Goal: Information Seeking & Learning: Check status

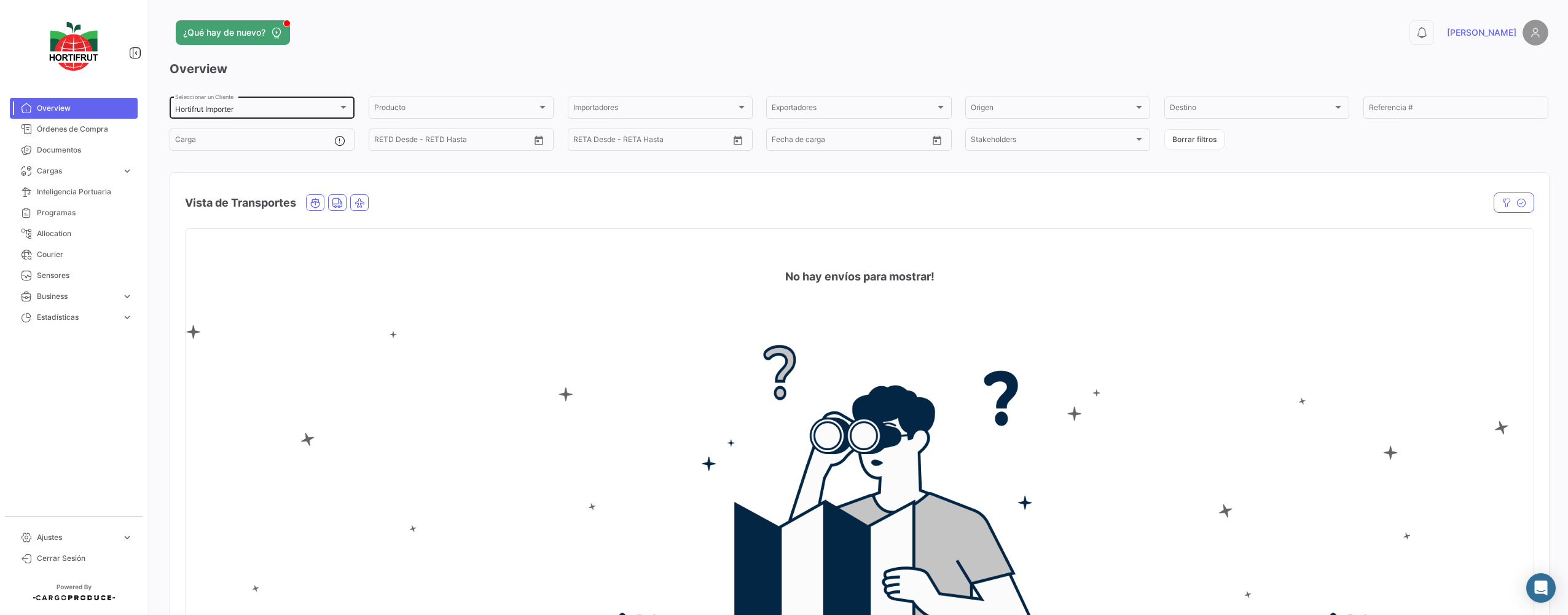
click at [274, 98] on div "Hortifrut Importer Seleccionar un Cliente" at bounding box center [262, 106] width 174 height 24
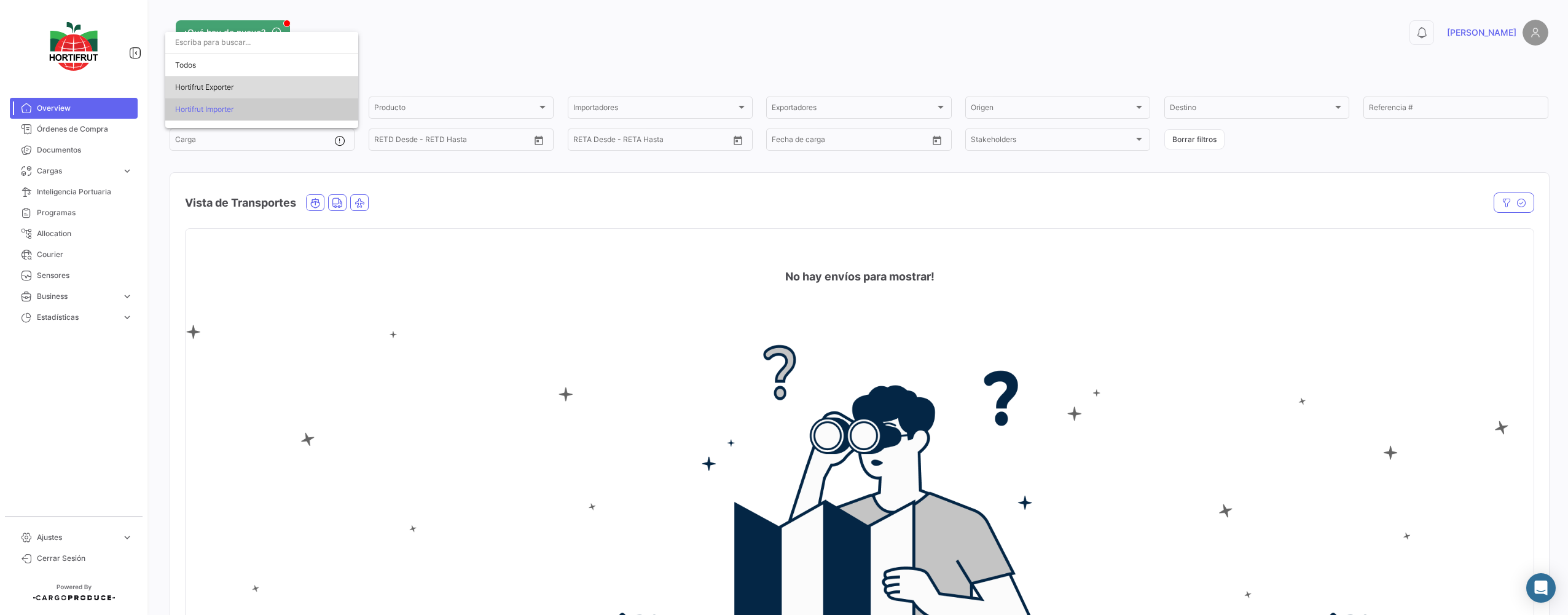
click at [259, 84] on span "Hortifrut Exporter" at bounding box center [261, 87] width 172 height 22
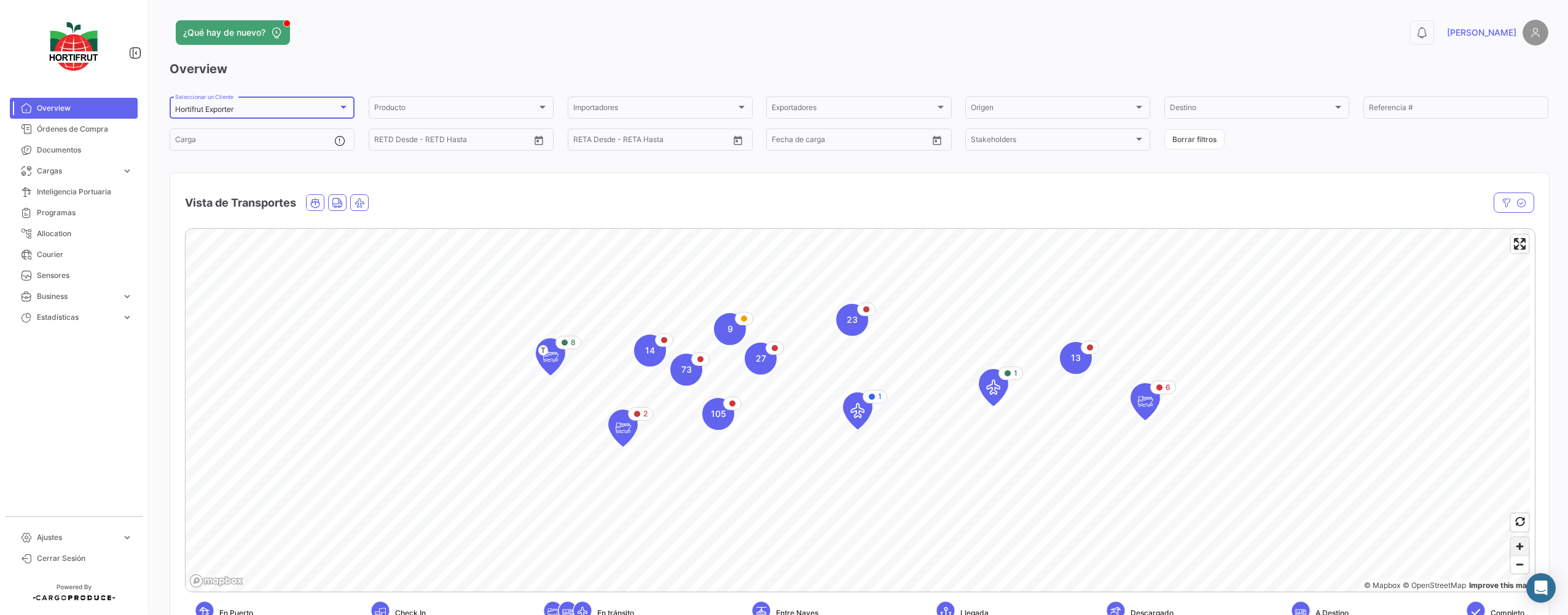
click at [1510, 544] on span "Zoom in" at bounding box center [1519, 546] width 18 height 18
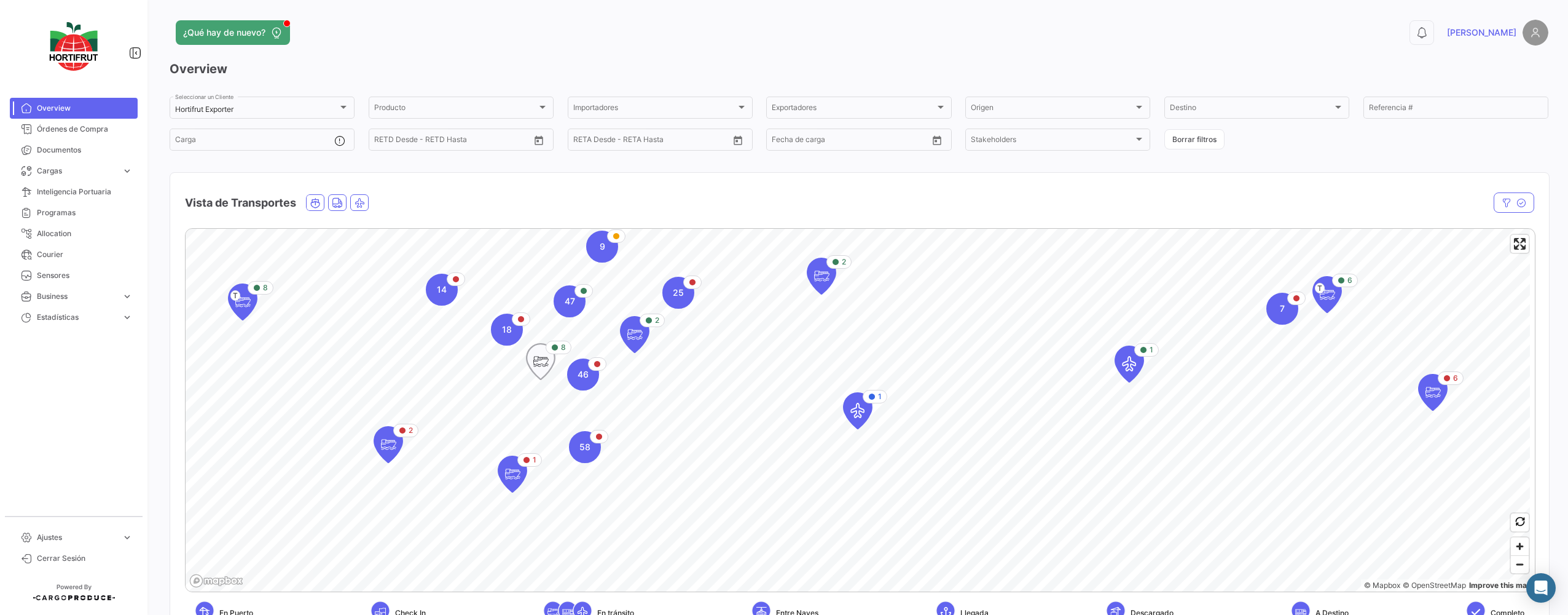
click at [539, 372] on icon "Map marker" at bounding box center [540, 361] width 17 height 26
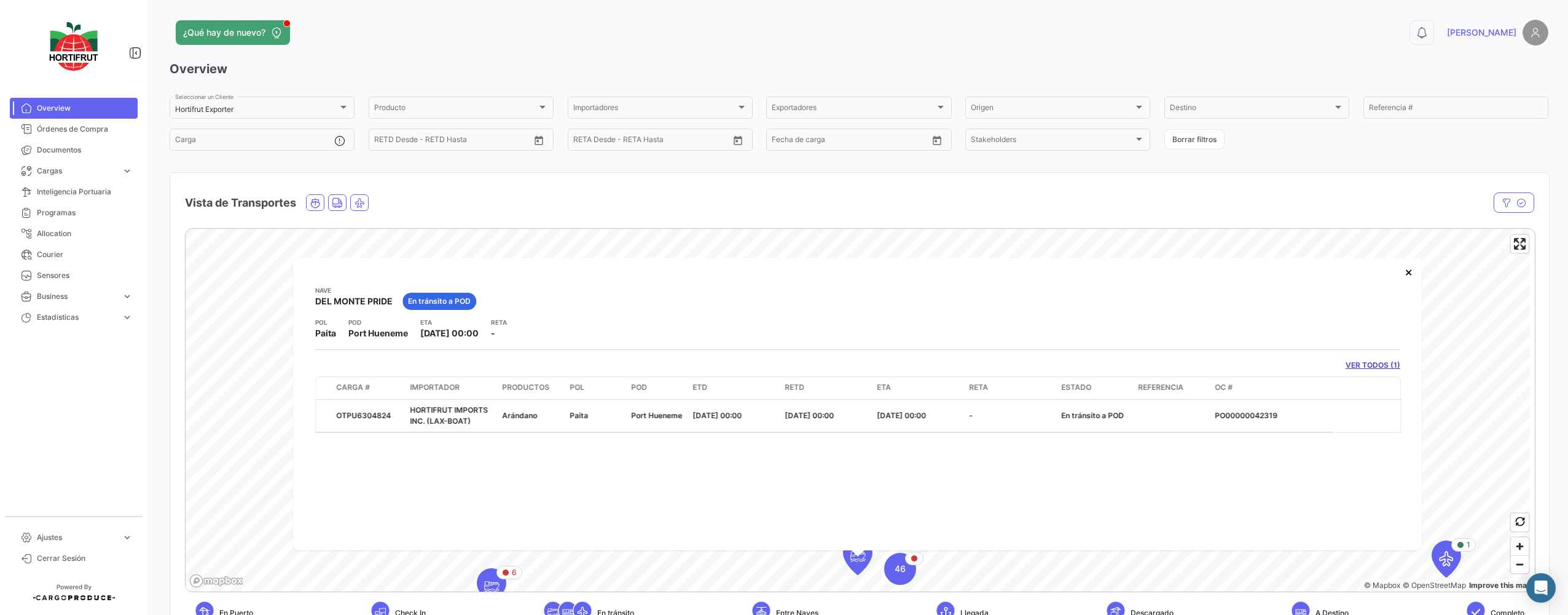
click at [1393, 366] on link "VER TODOS (1)" at bounding box center [1373, 365] width 55 height 11
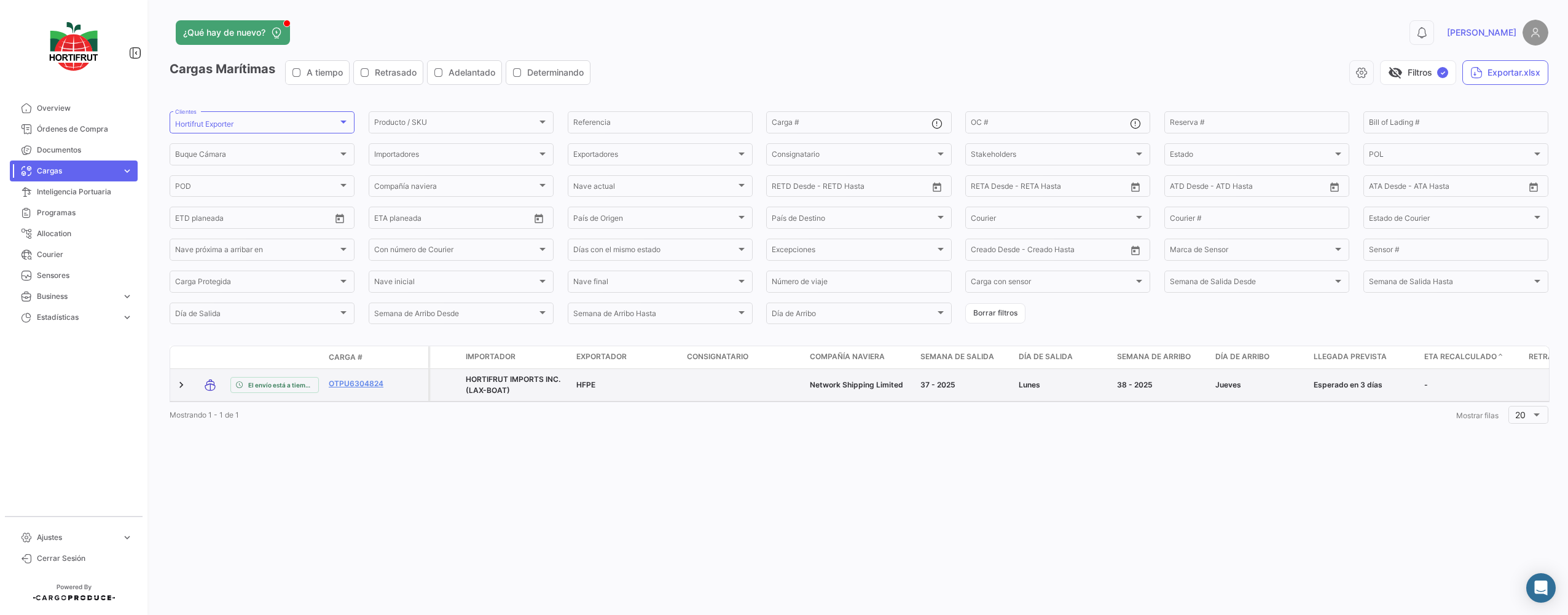
click at [362, 376] on datatable-body-cell "OTPU6304824" at bounding box center [360, 385] width 74 height 32
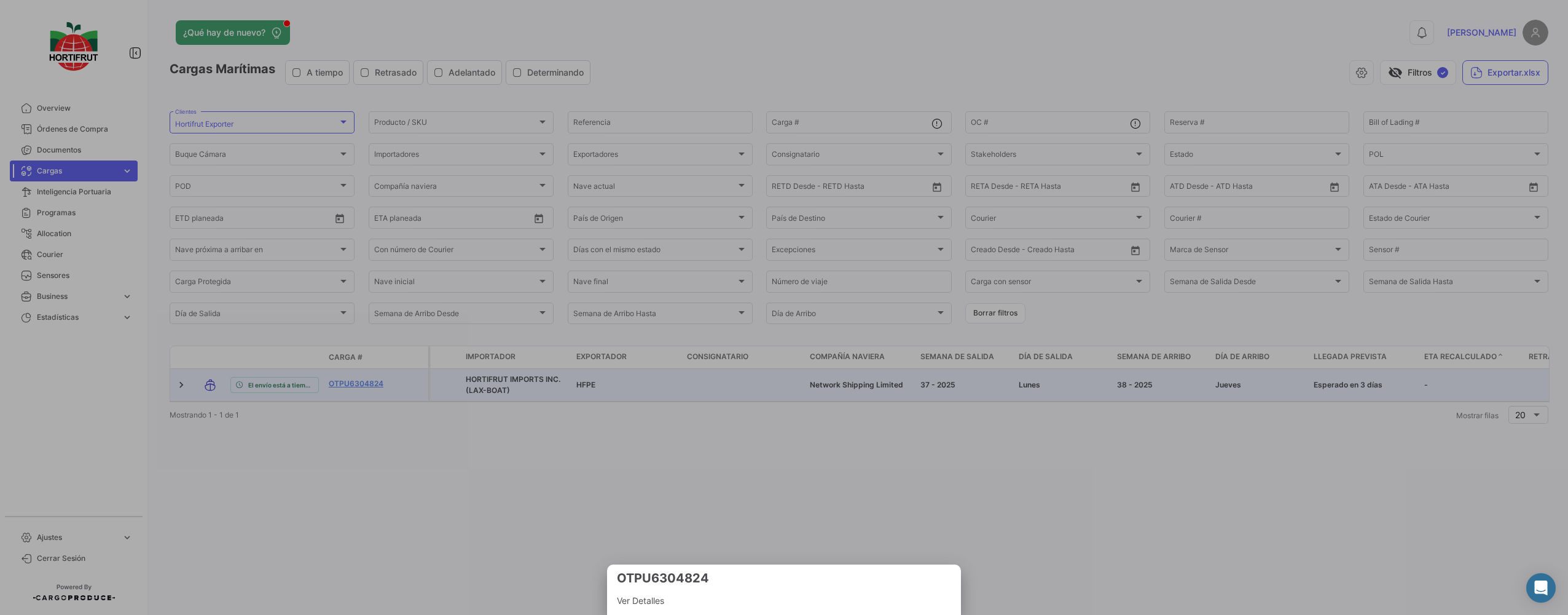
click at [364, 377] on div at bounding box center [784, 308] width 1568 height 615
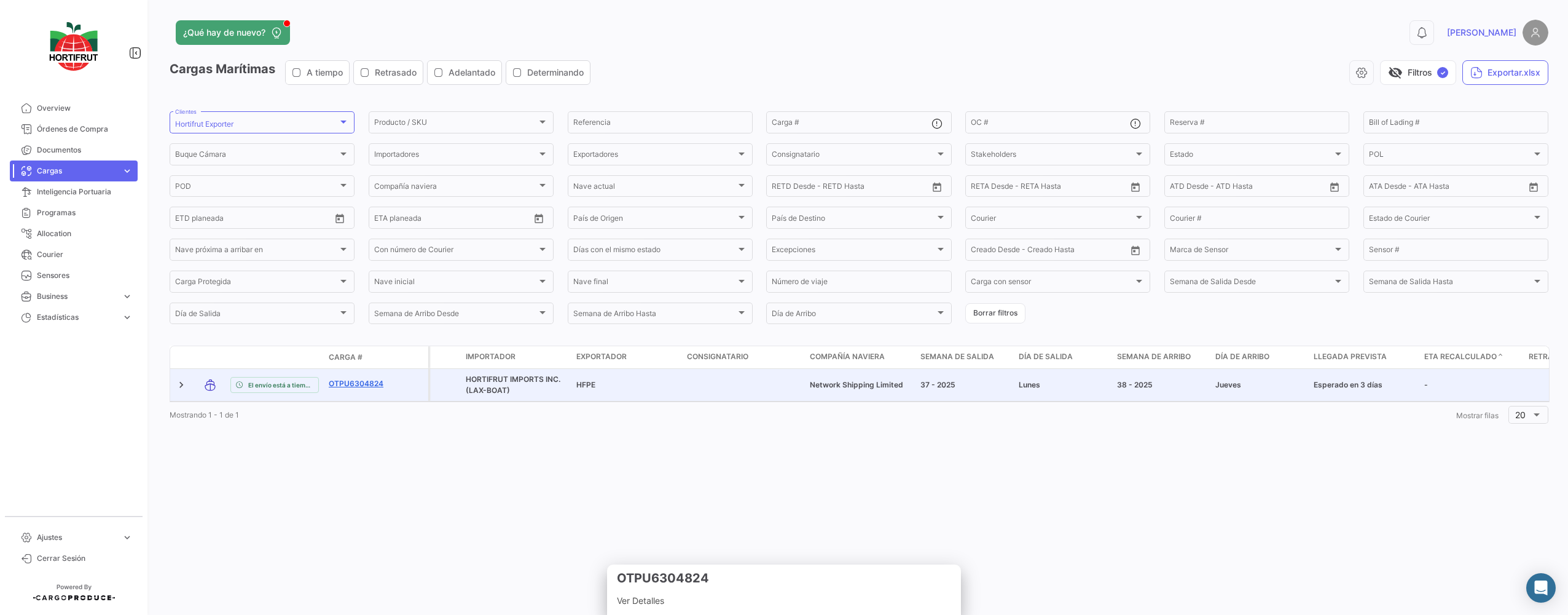
click at [361, 383] on link "OTPU6304824" at bounding box center [360, 383] width 64 height 11
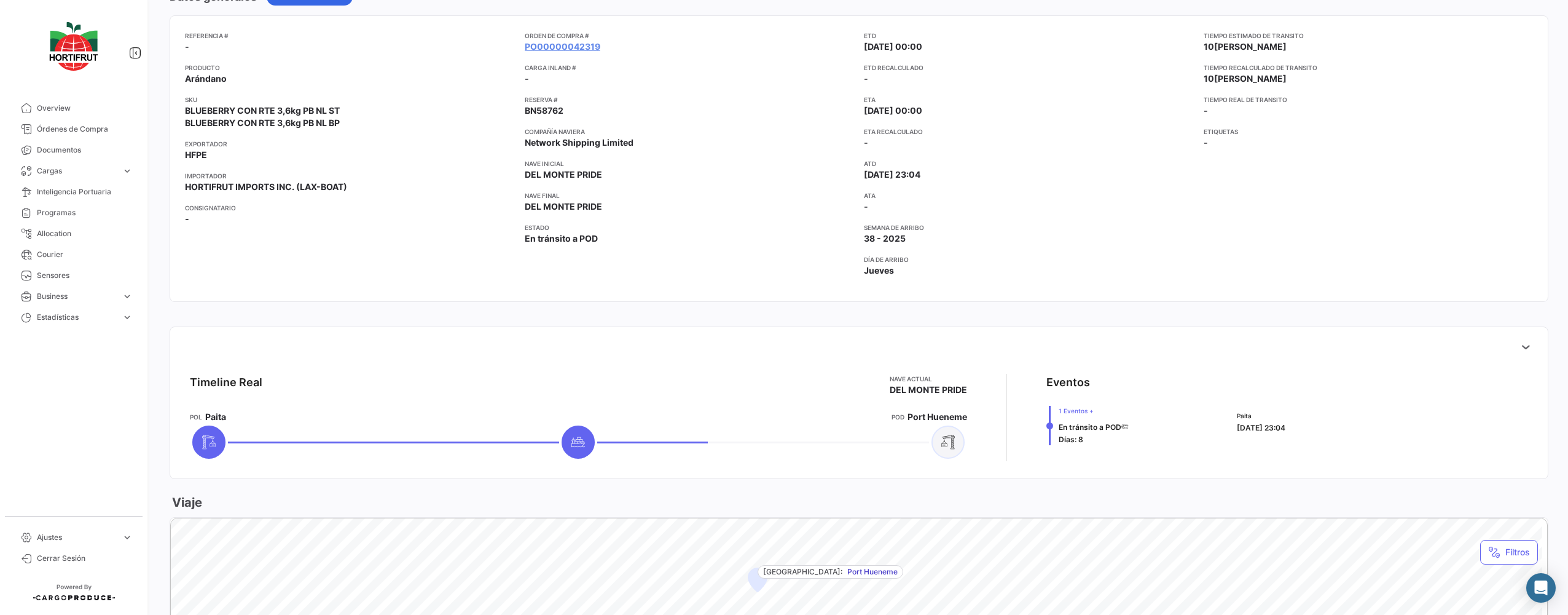
scroll to position [123, 0]
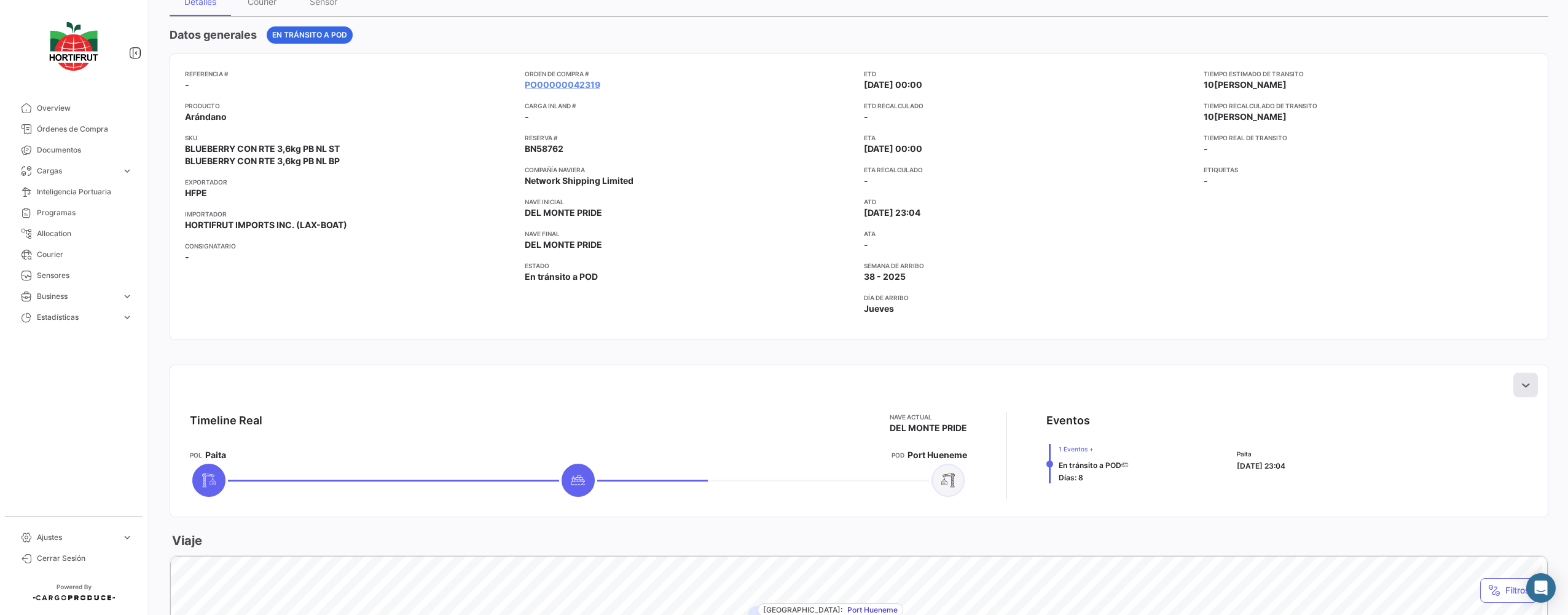
click at [1527, 385] on button at bounding box center [1525, 385] width 25 height 25
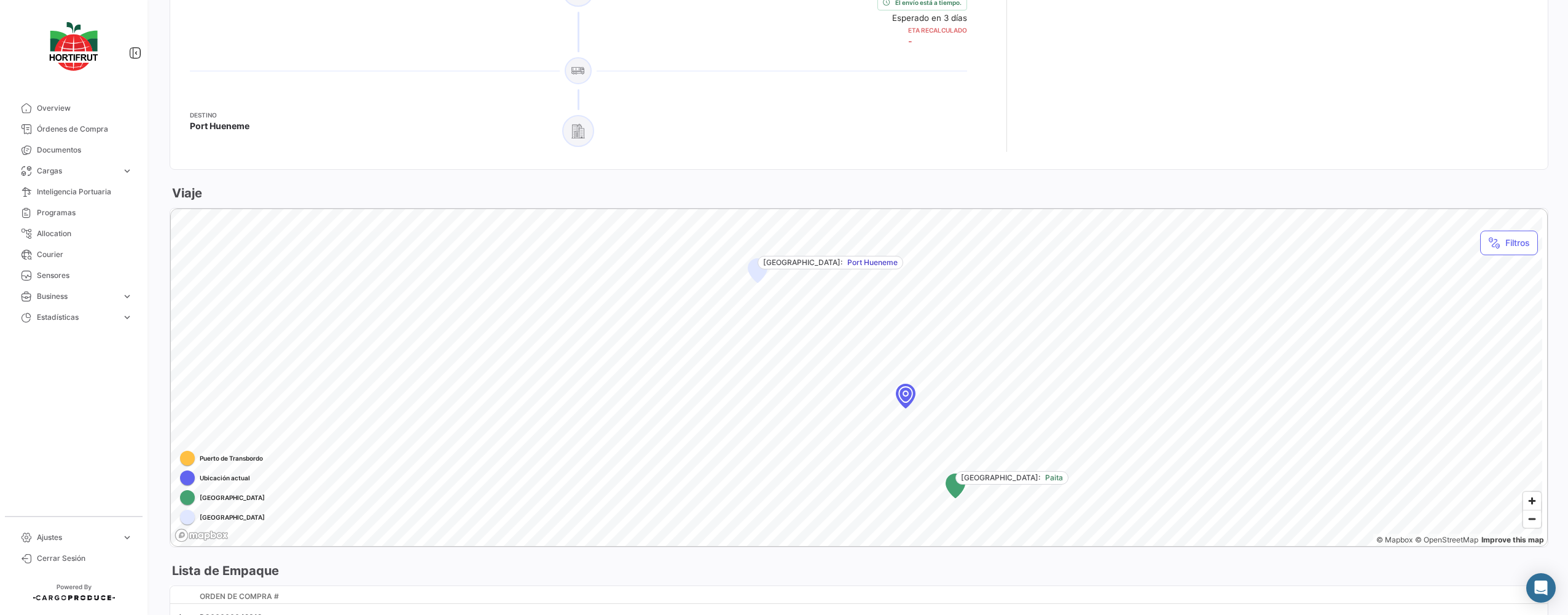
scroll to position [904, 0]
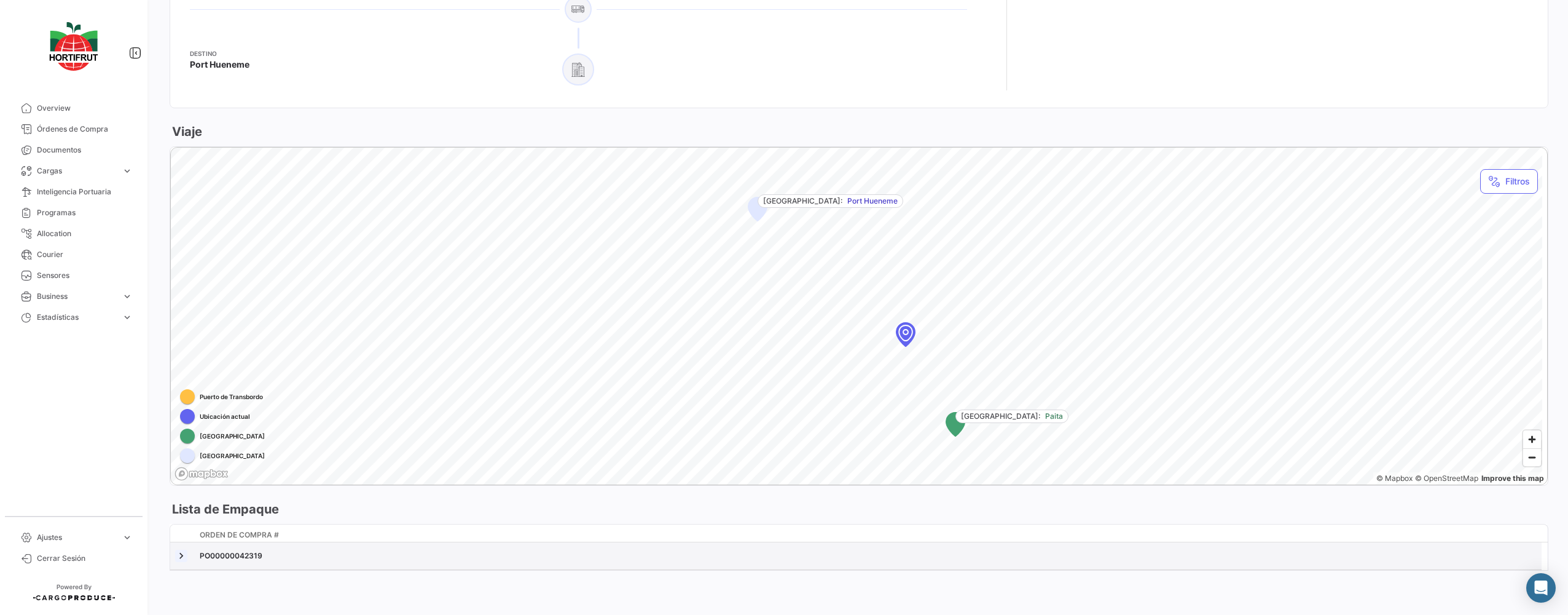
click at [177, 554] on link at bounding box center [181, 555] width 12 height 12
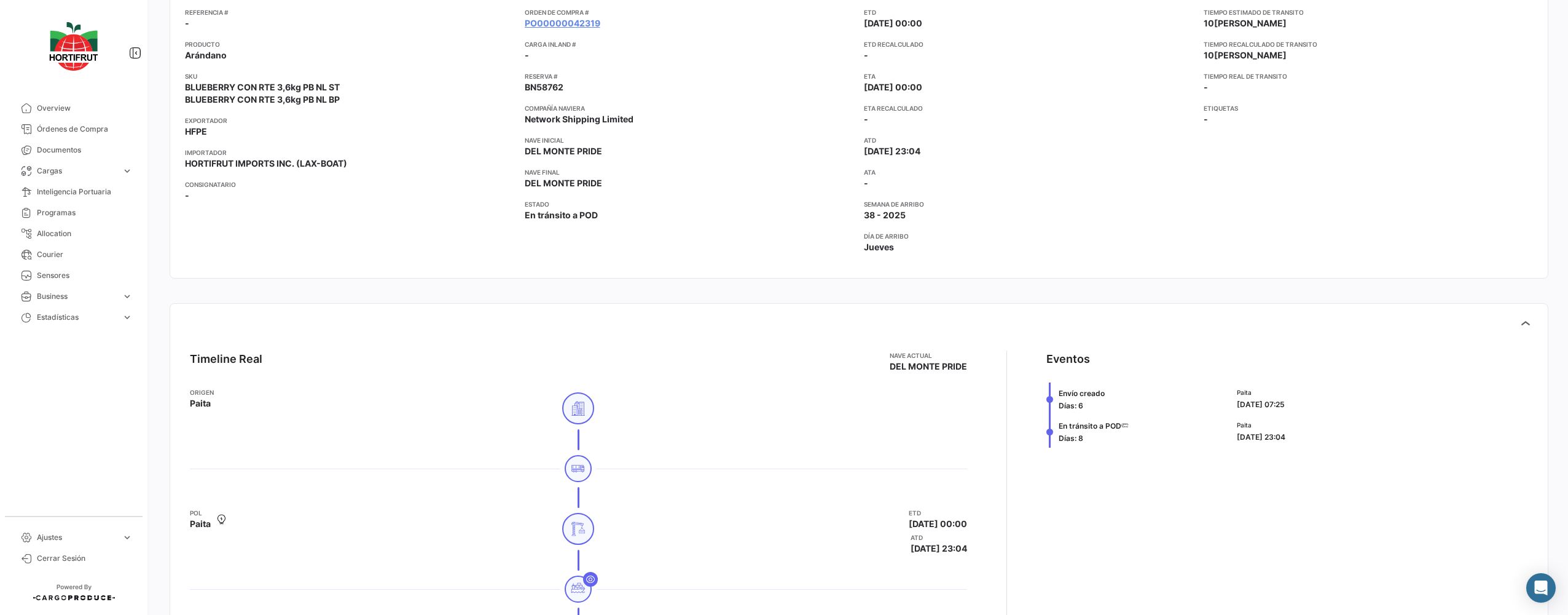
scroll to position [0, 0]
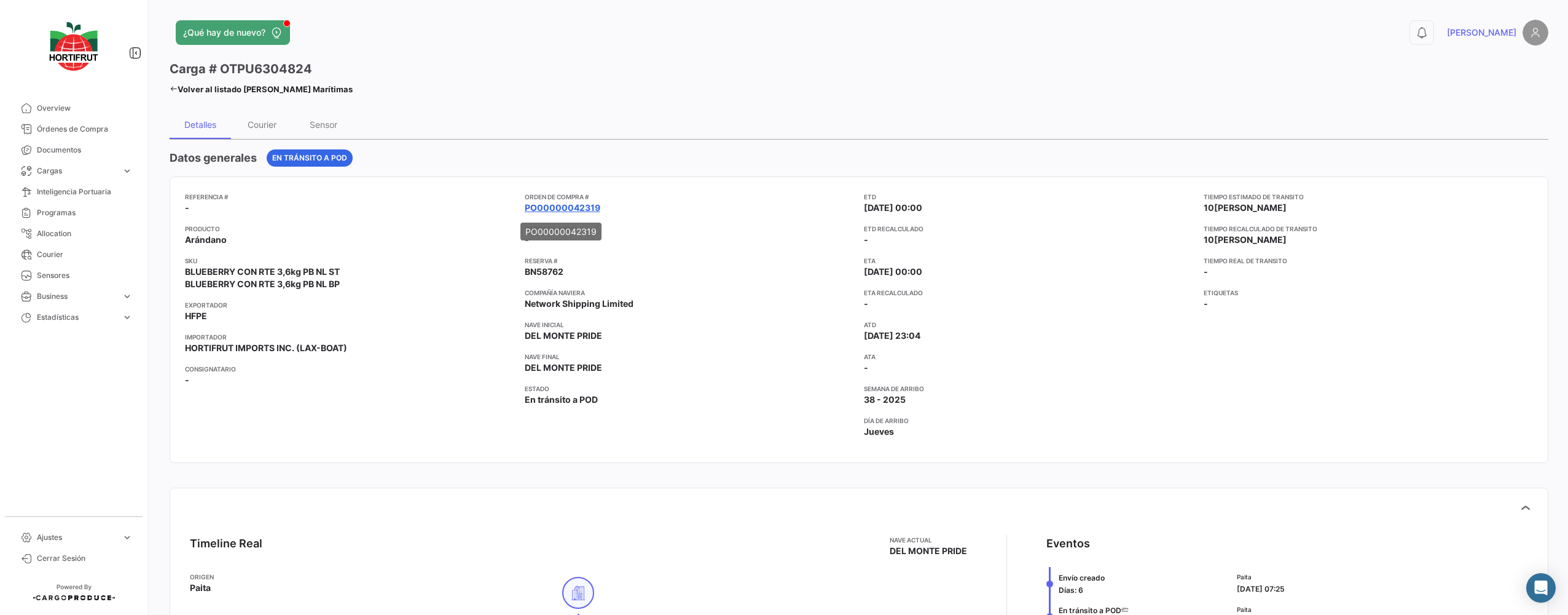
click at [571, 208] on link "PO00000042319" at bounding box center [562, 207] width 76 height 12
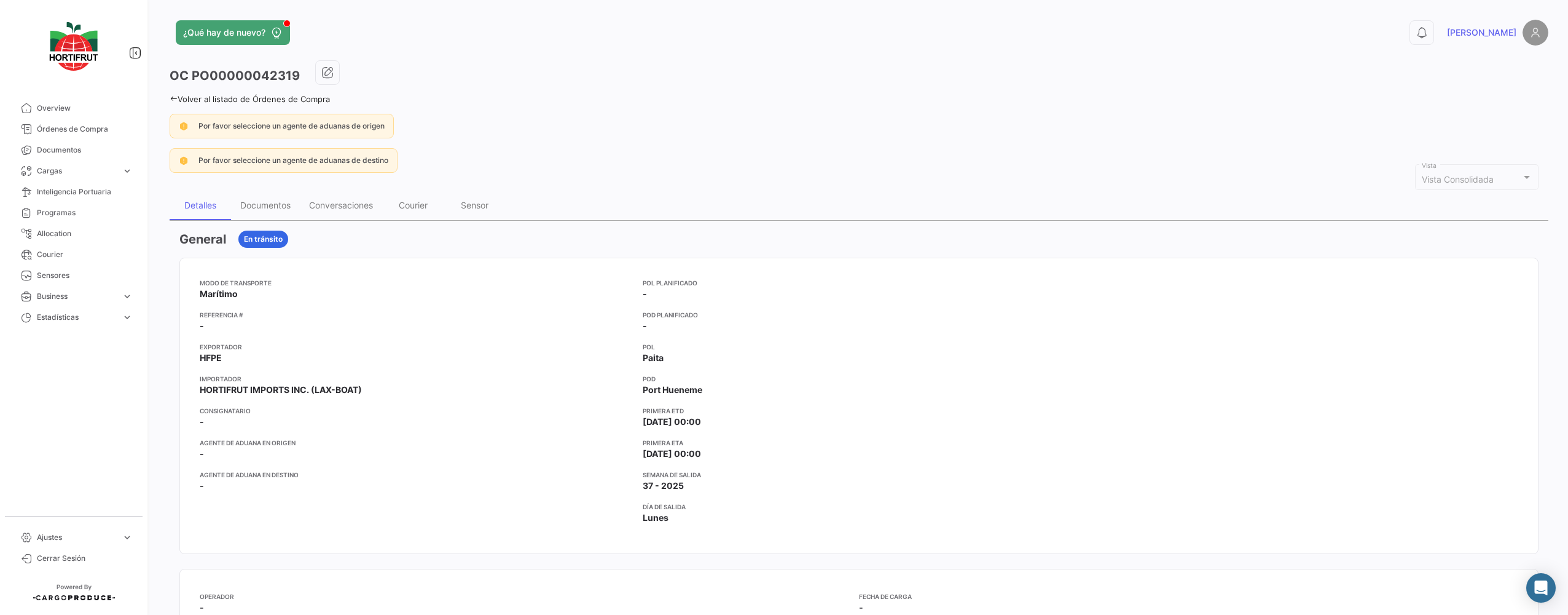
click at [167, 99] on div "¿Qué hay de nuevo? 0 [PERSON_NAME] OC PO00000042319 Volver al listado de Órdene…" at bounding box center [859, 308] width 1418 height 615
click at [171, 103] on link "Volver al listado de Órdenes de Compra" at bounding box center [250, 98] width 160 height 10
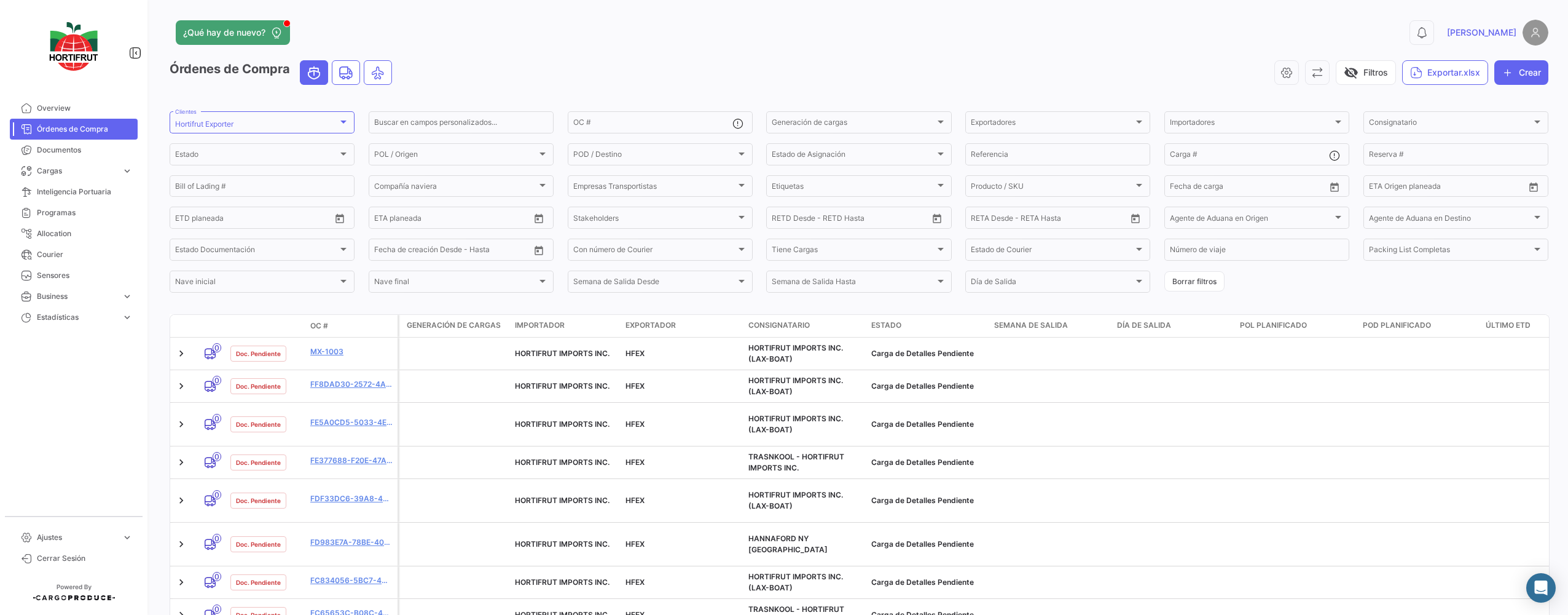
click at [321, 72] on icon "Ocean" at bounding box center [314, 73] width 15 height 16
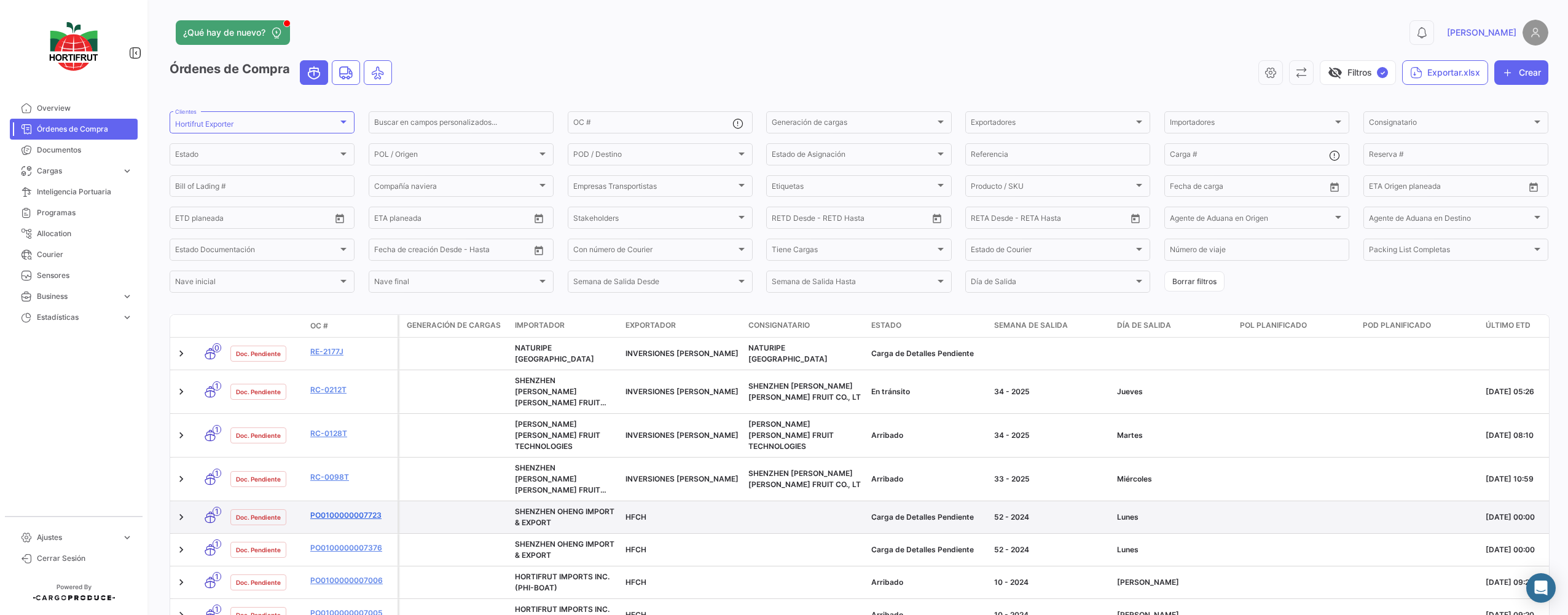
click at [371, 509] on link "PO0100000007723" at bounding box center [351, 515] width 82 height 11
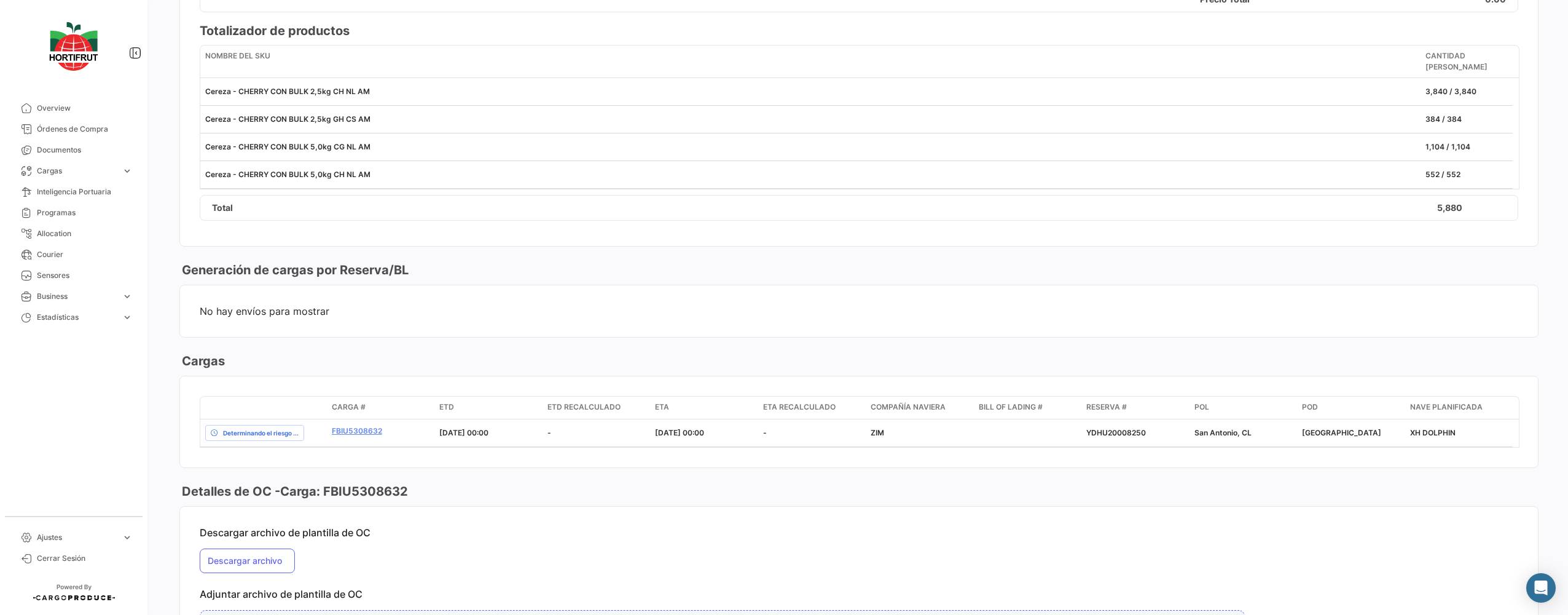
scroll to position [1168, 0]
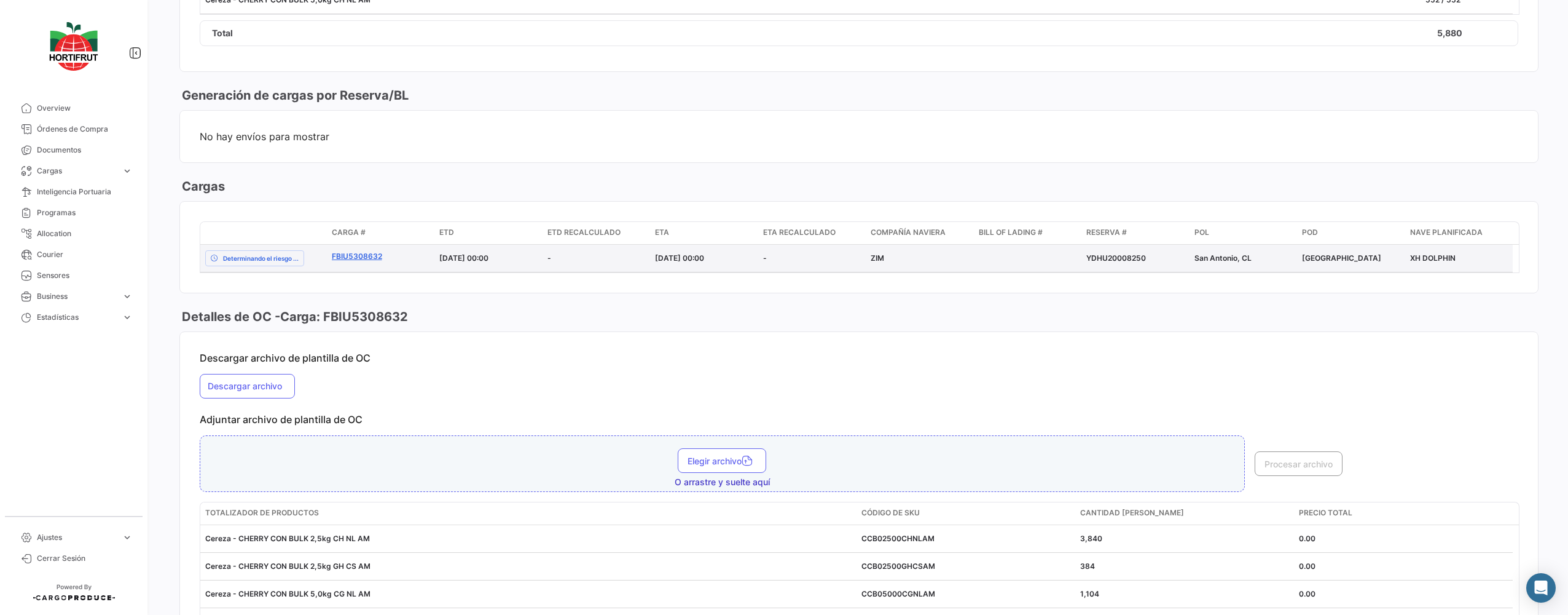
click at [358, 251] on link "FBIU5308632" at bounding box center [381, 256] width 98 height 11
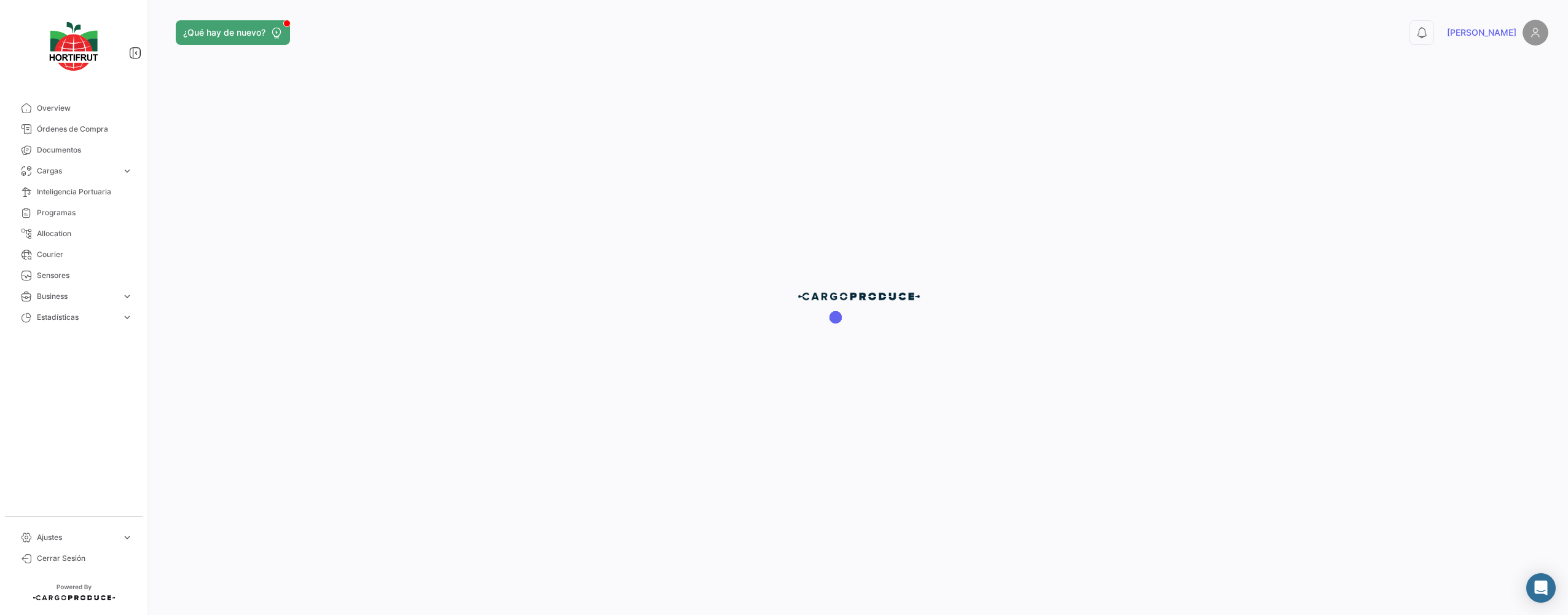
click at [970, 291] on div at bounding box center [859, 308] width 1418 height 615
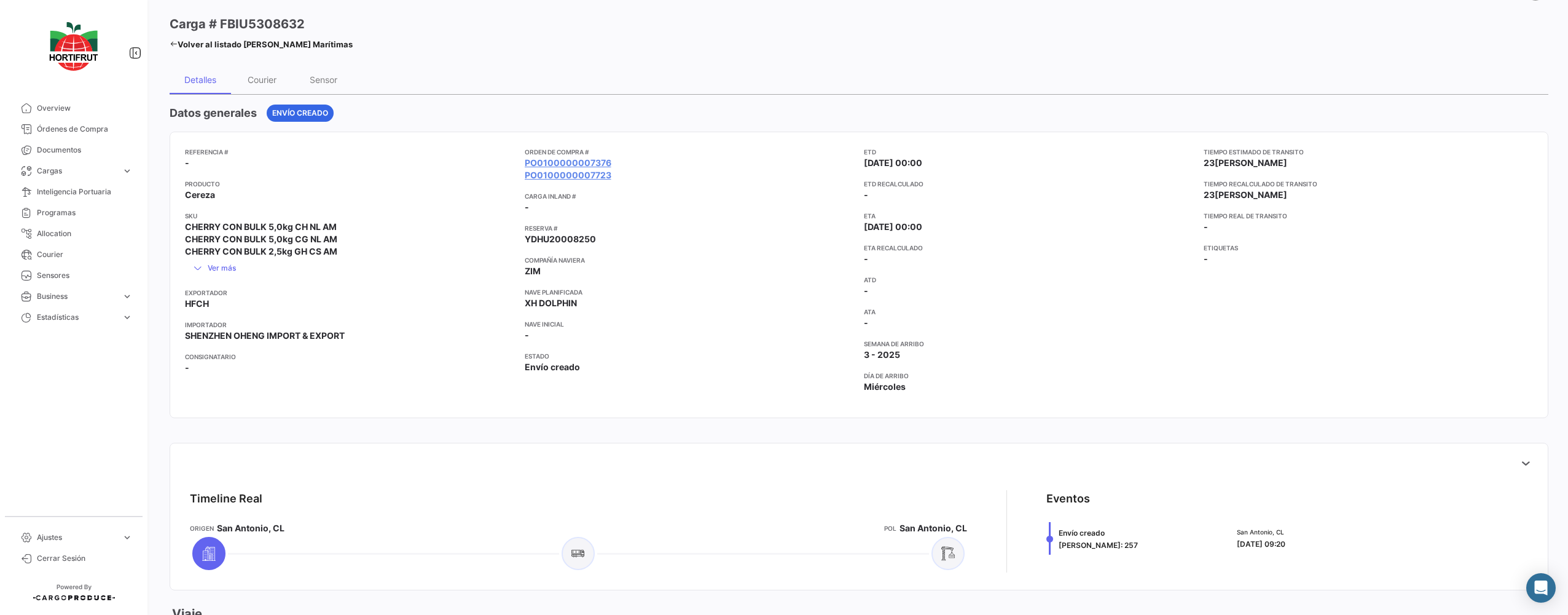
scroll to position [430, 0]
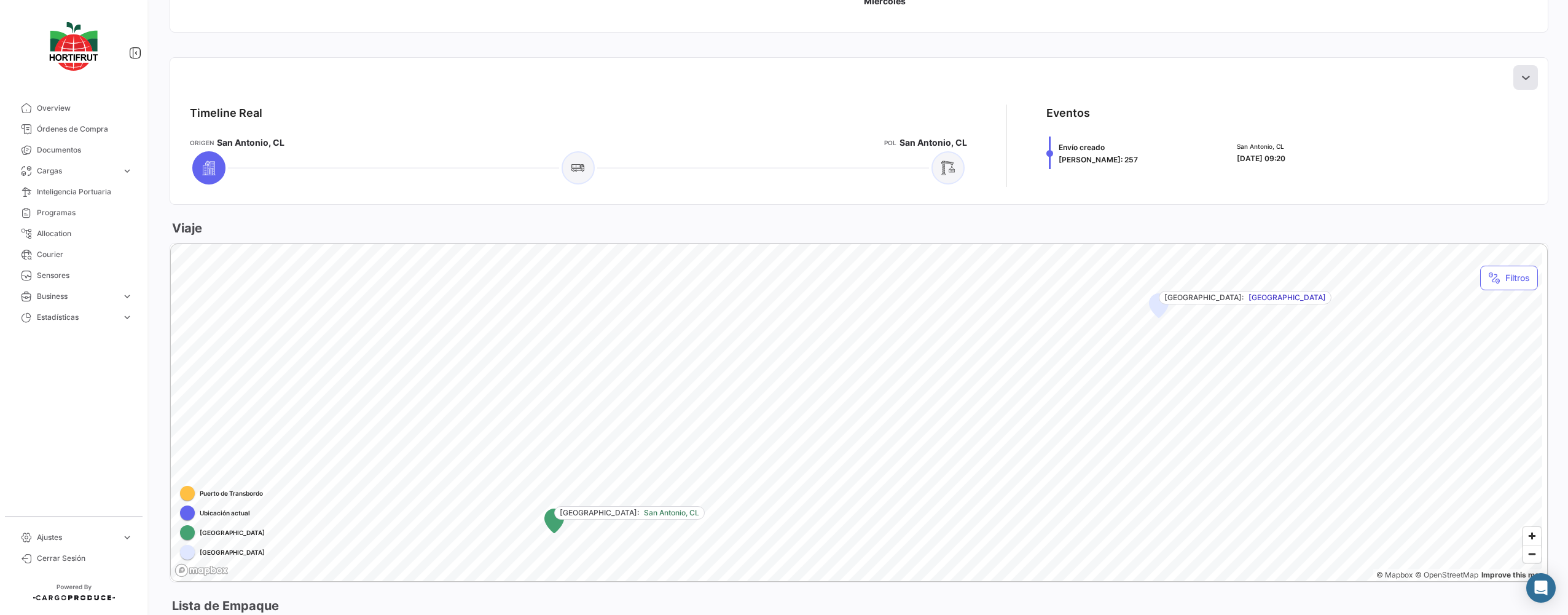
click at [1520, 72] on icon at bounding box center [1525, 77] width 12 height 12
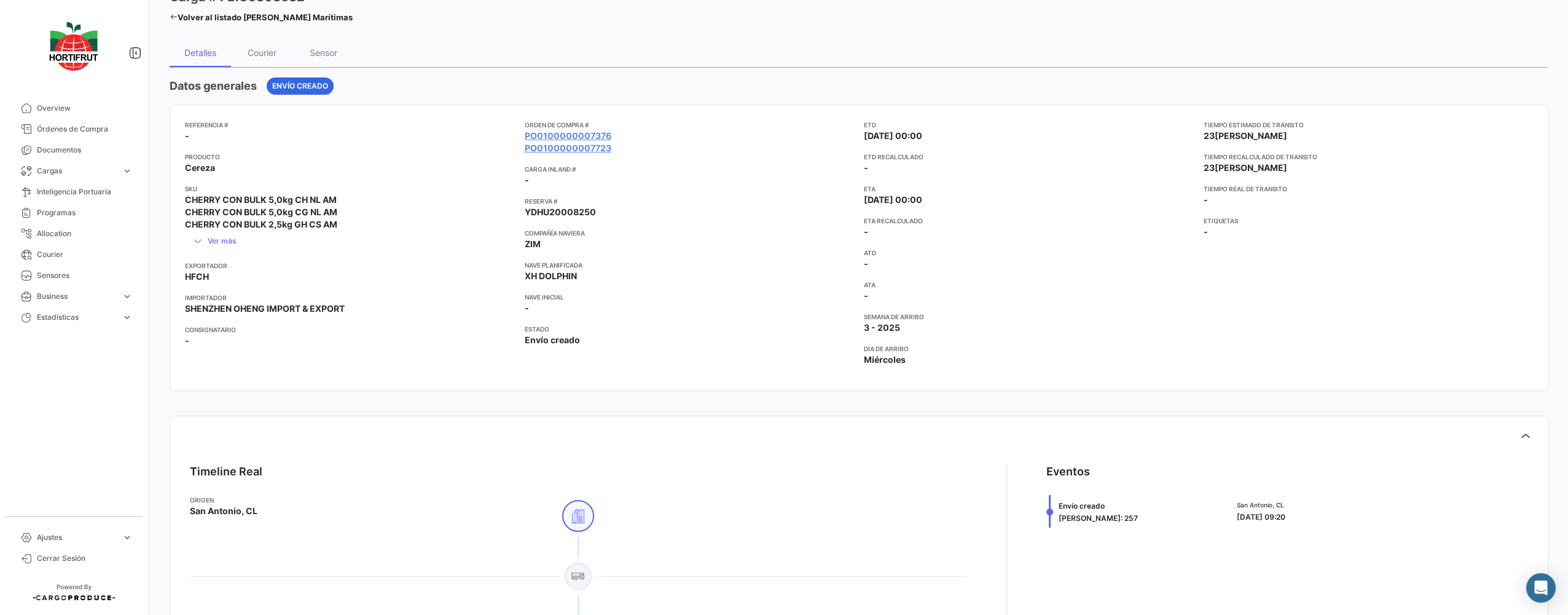
scroll to position [62, 0]
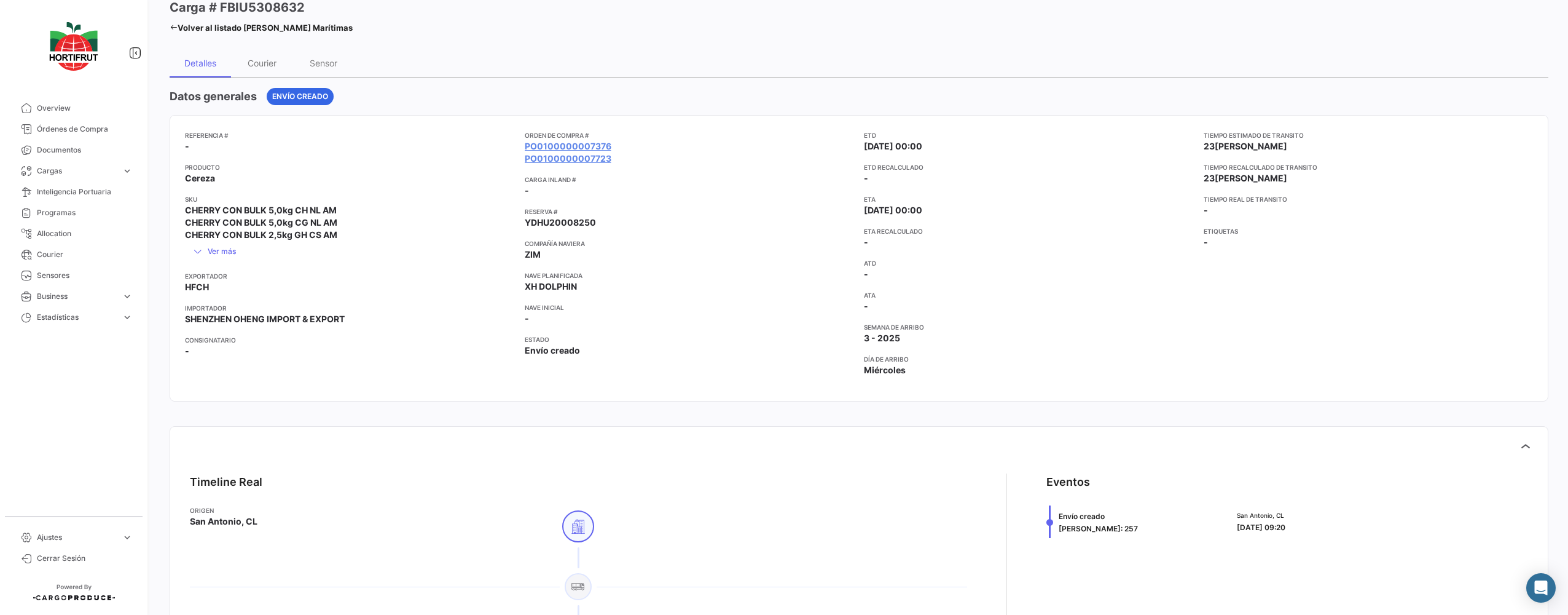
drag, startPoint x: 173, startPoint y: 27, endPoint x: 164, endPoint y: 49, distance: 23.8
click at [173, 27] on icon at bounding box center [173, 27] width 8 height 8
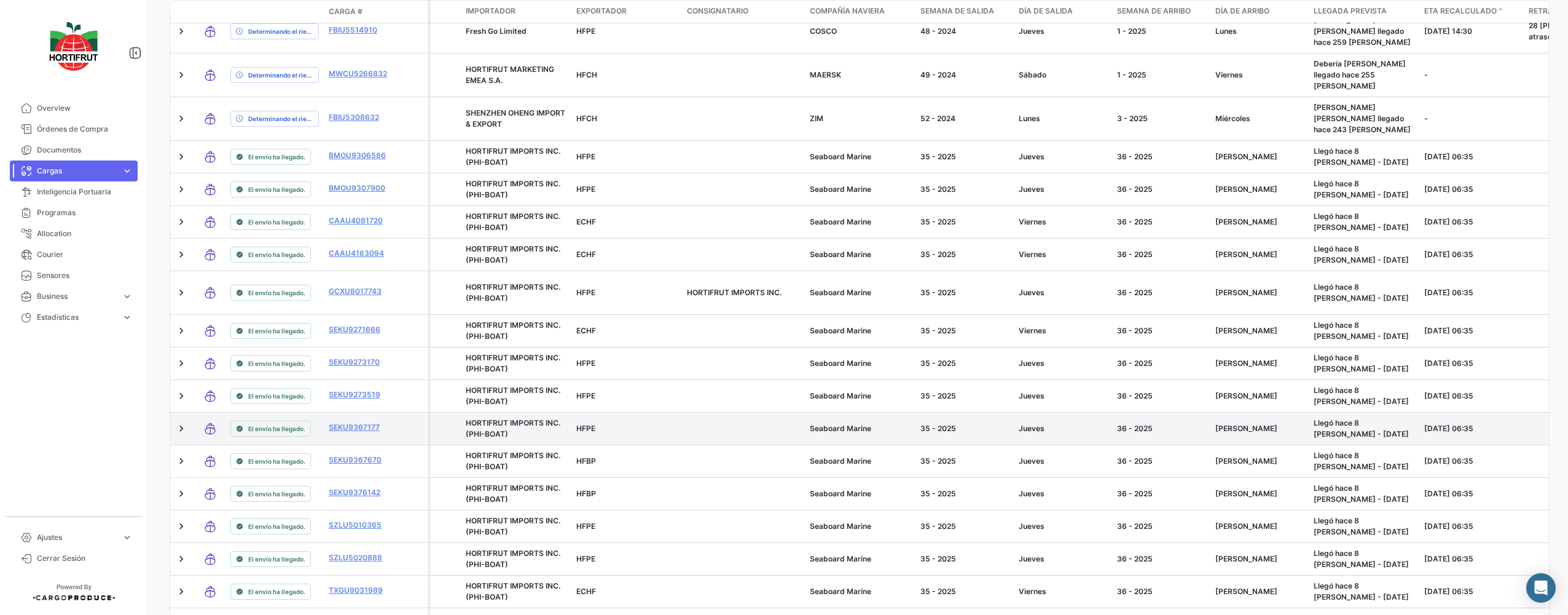
scroll to position [481, 0]
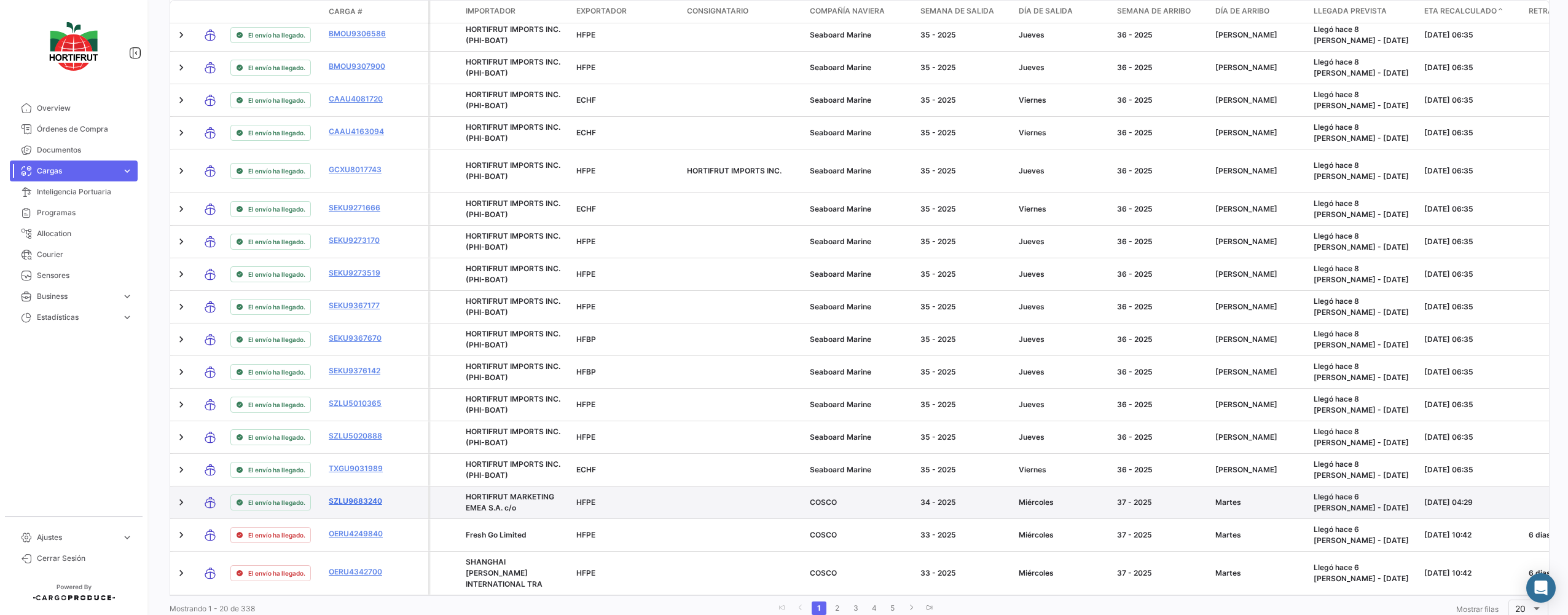
click at [371, 495] on link "SZLU9683240" at bounding box center [360, 500] width 64 height 11
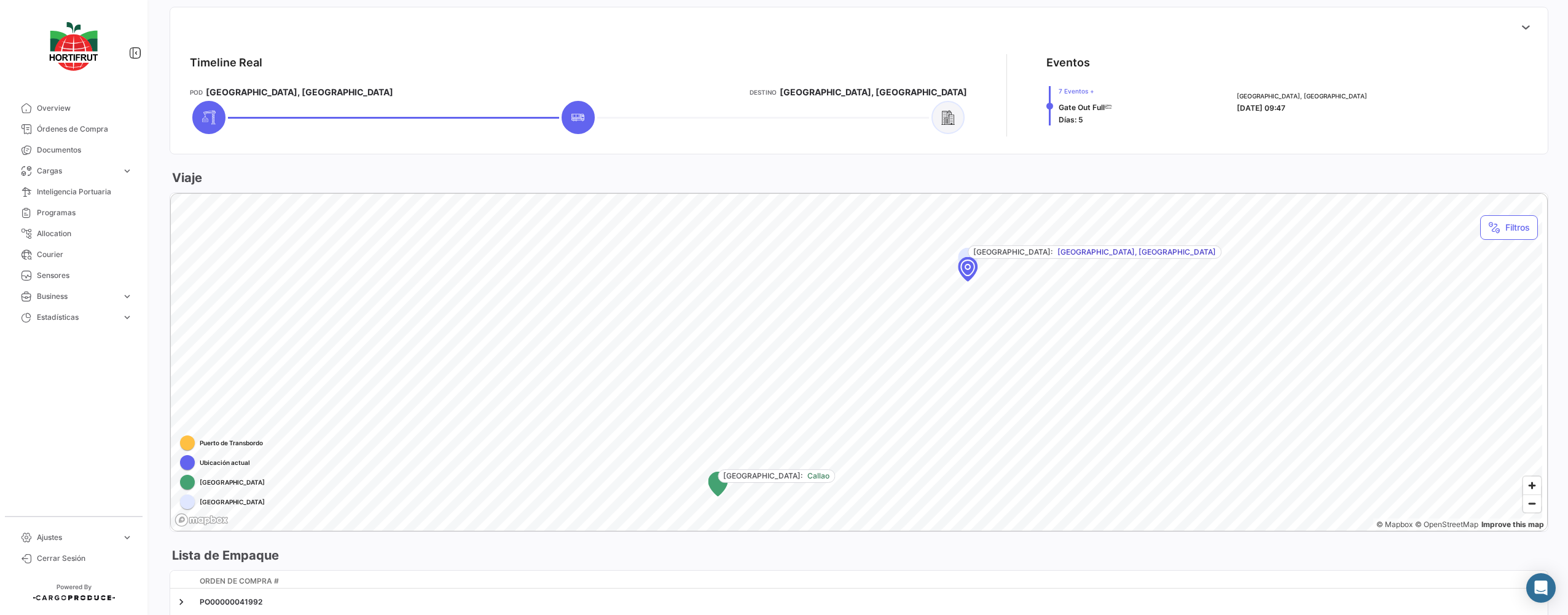
scroll to position [492, 0]
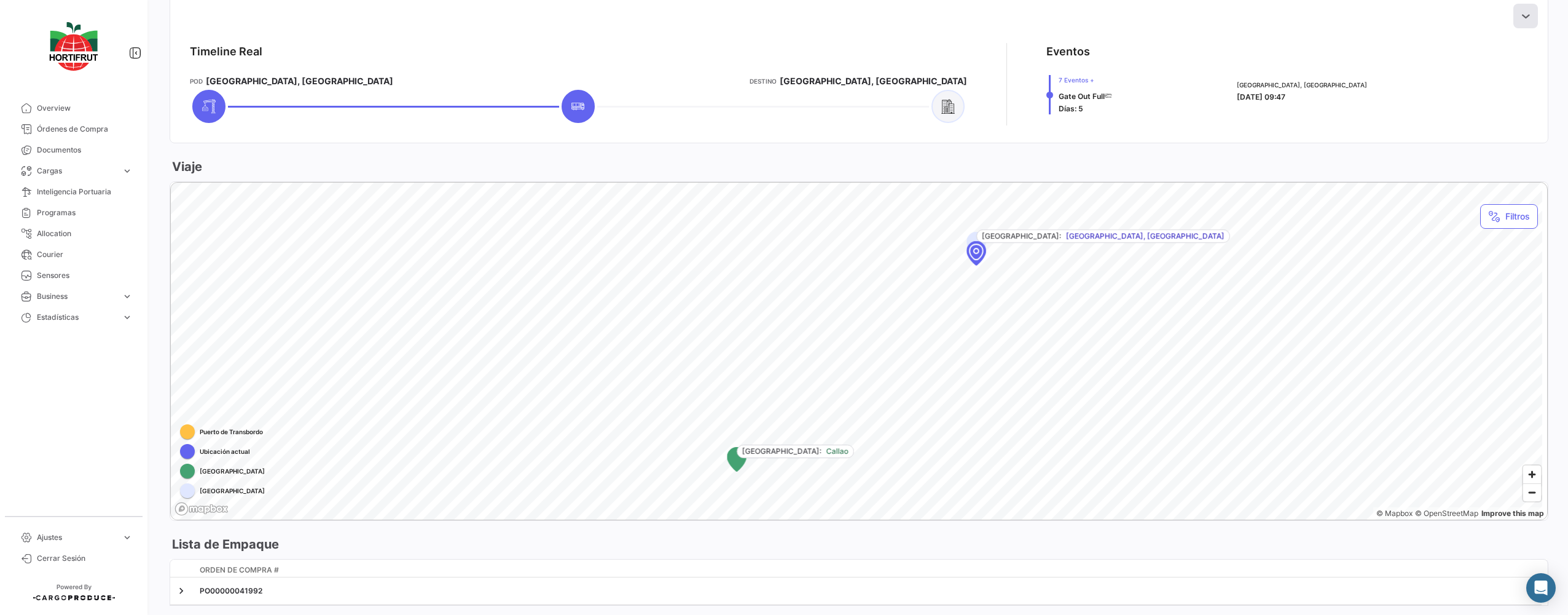
click at [1526, 11] on button at bounding box center [1525, 16] width 25 height 25
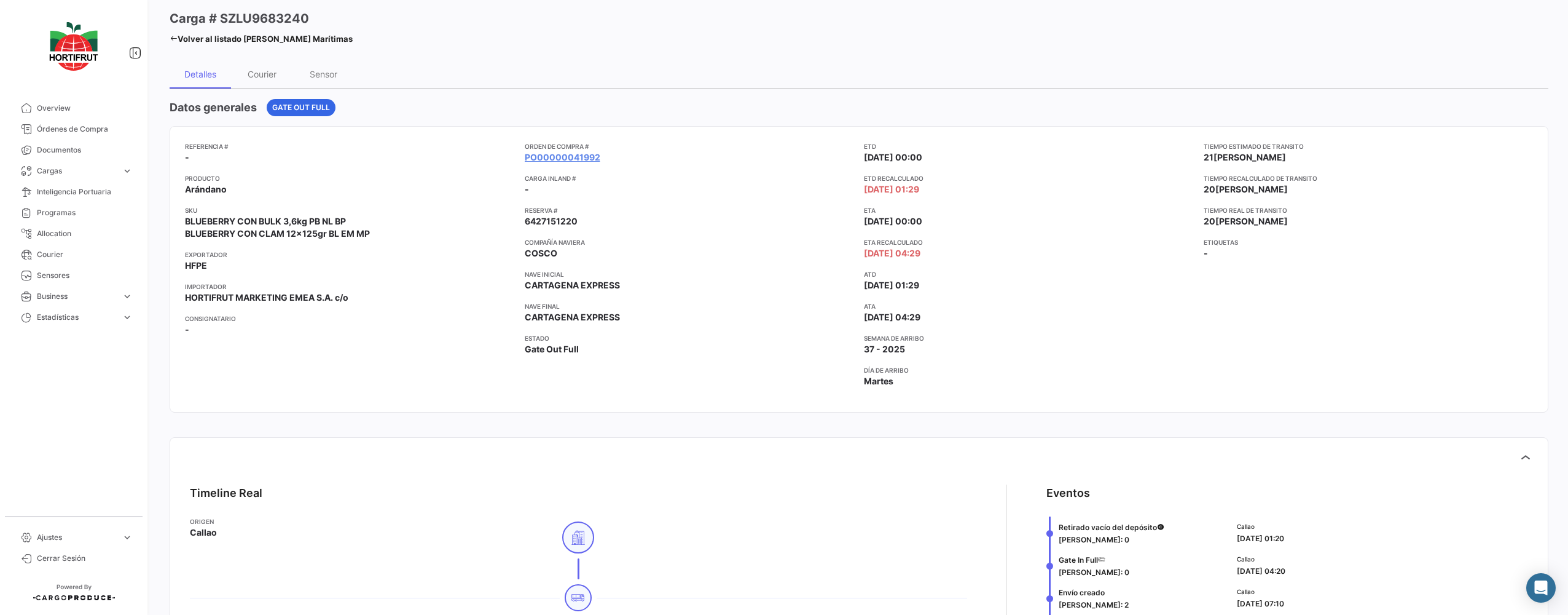
scroll to position [0, 0]
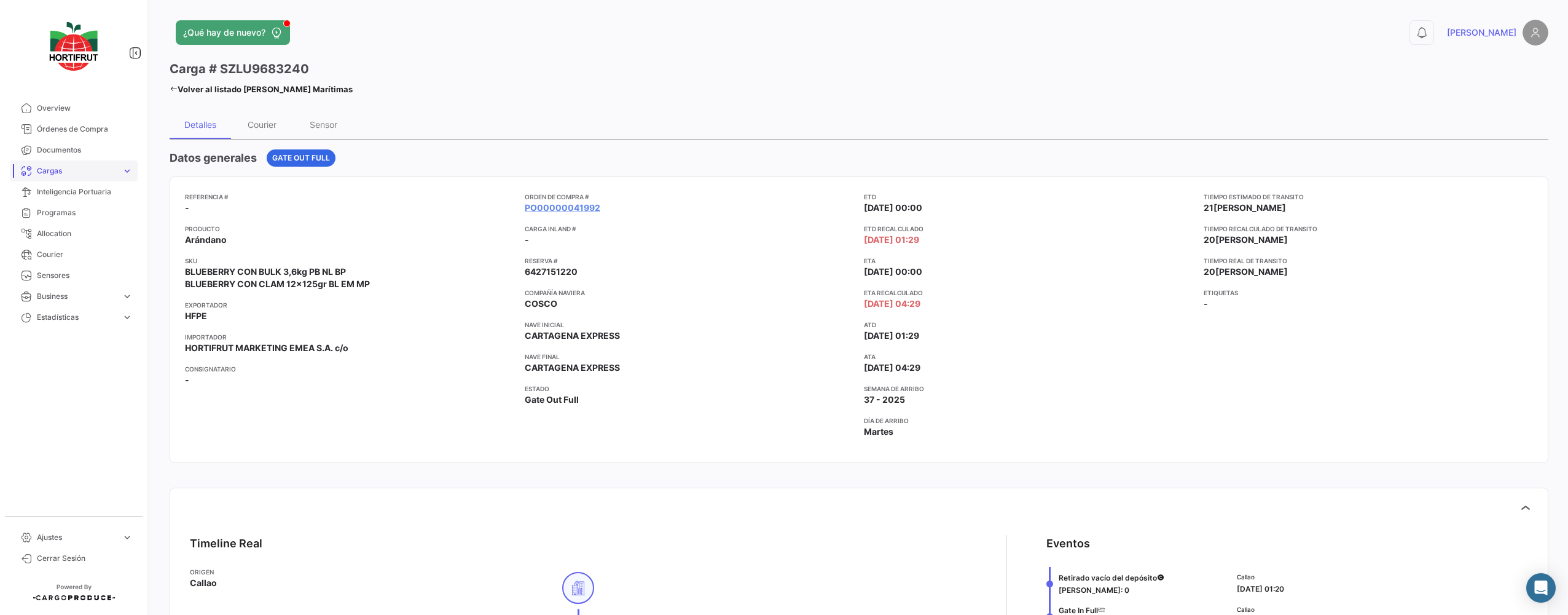
click at [111, 171] on span "Cargas" at bounding box center [76, 170] width 80 height 11
click at [61, 197] on span "Cargas Aéreas" at bounding box center [58, 196] width 52 height 11
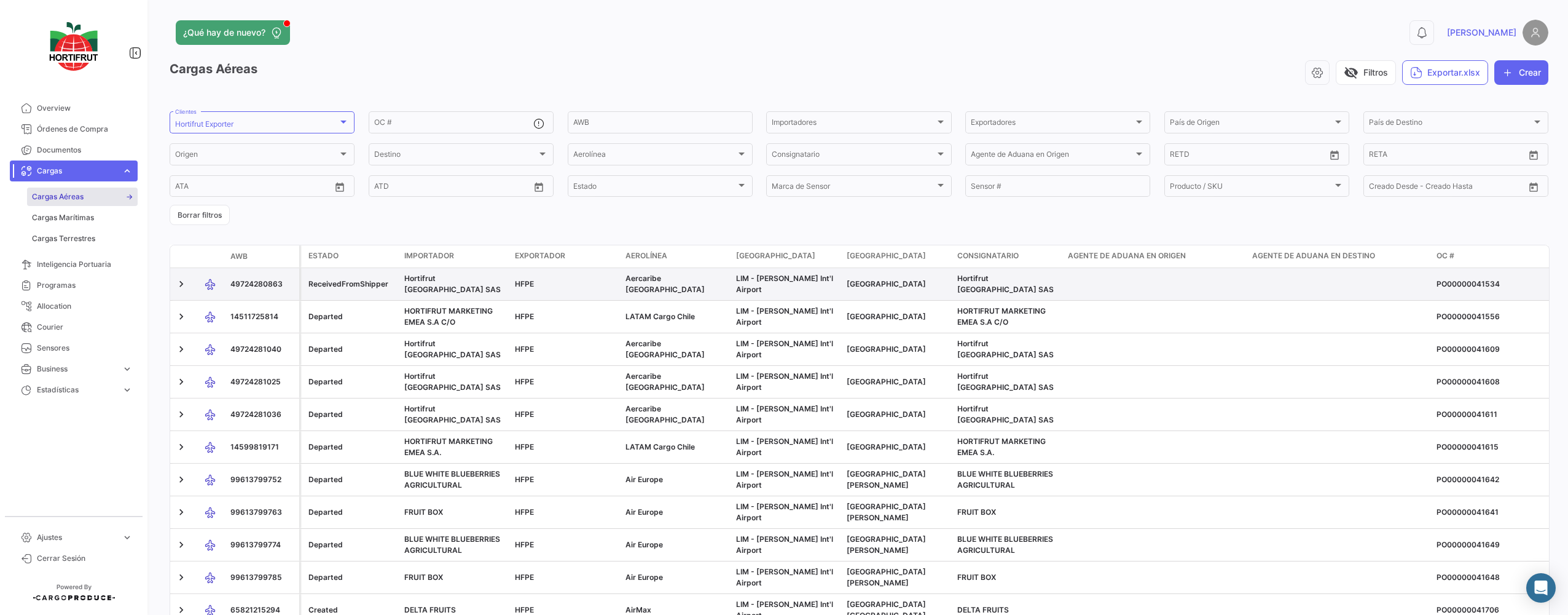
scroll to position [62, 0]
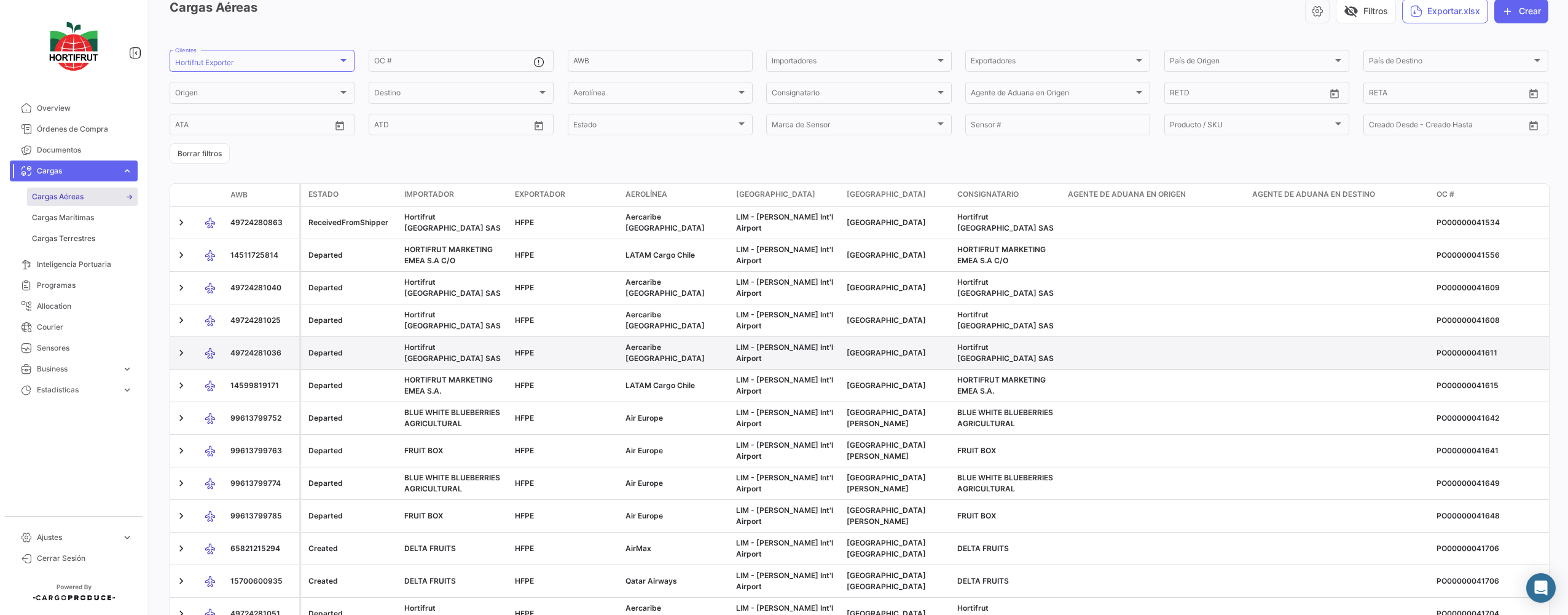
click at [188, 349] on div at bounding box center [182, 353] width 15 height 12
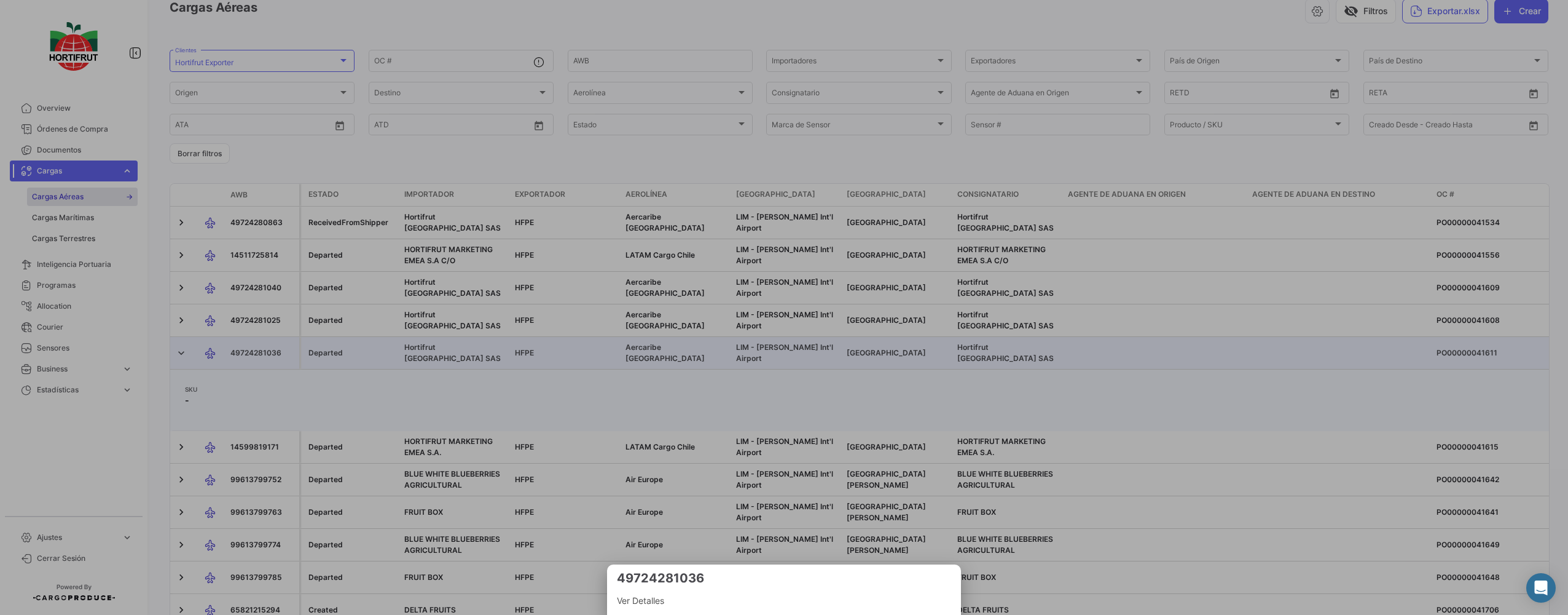
click at [656, 599] on span "Ver Detalles" at bounding box center [783, 600] width 334 height 15
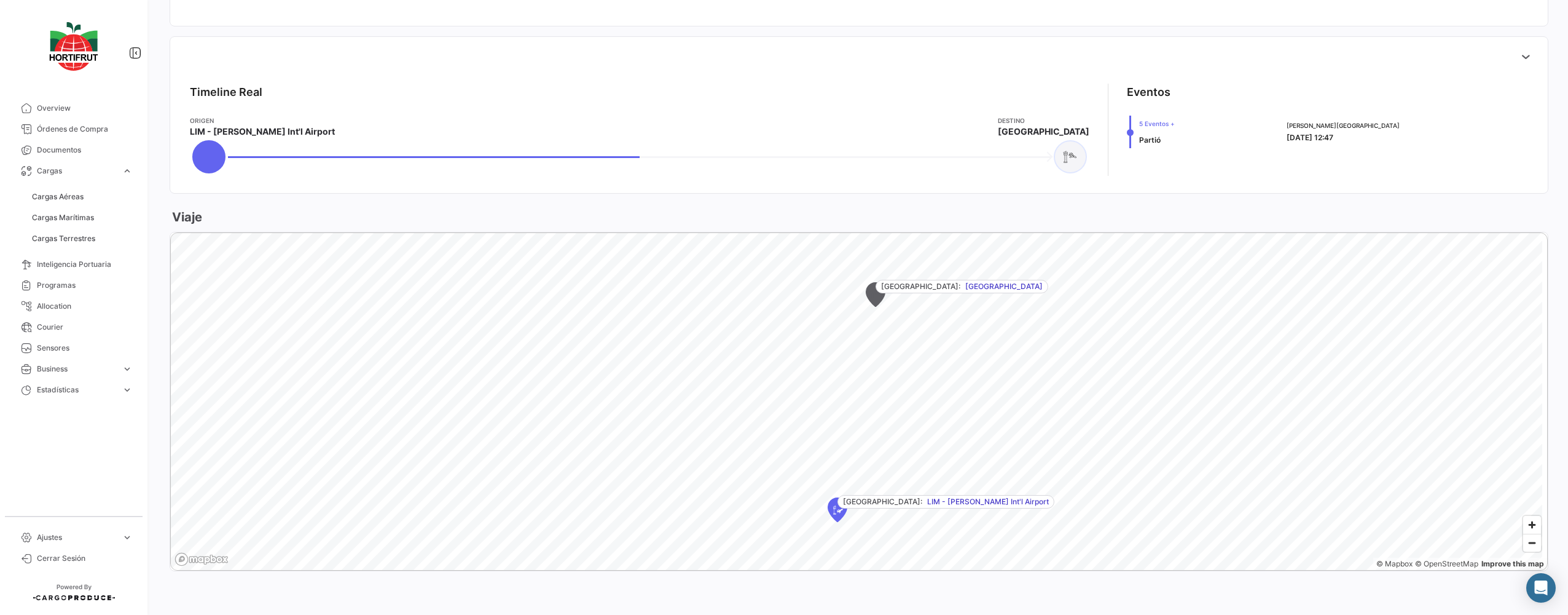
scroll to position [354, 0]
click at [1519, 56] on icon at bounding box center [1525, 56] width 12 height 12
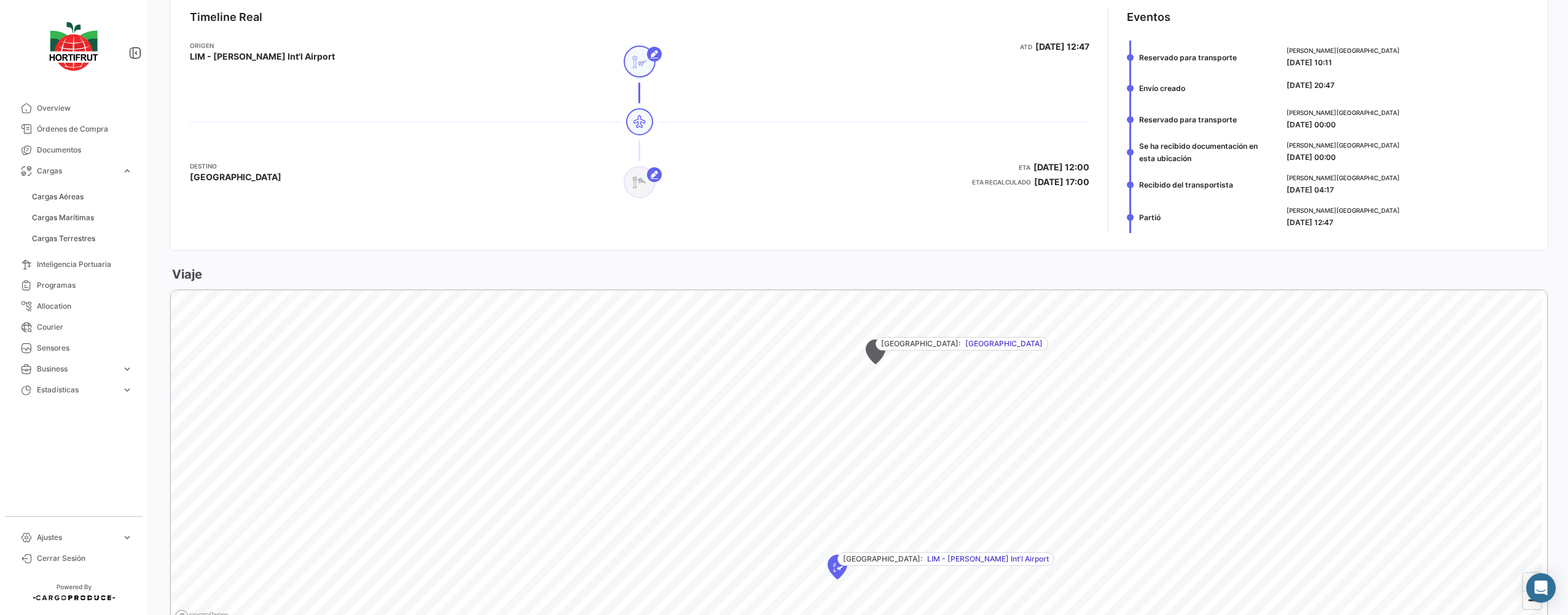
scroll to position [363, 0]
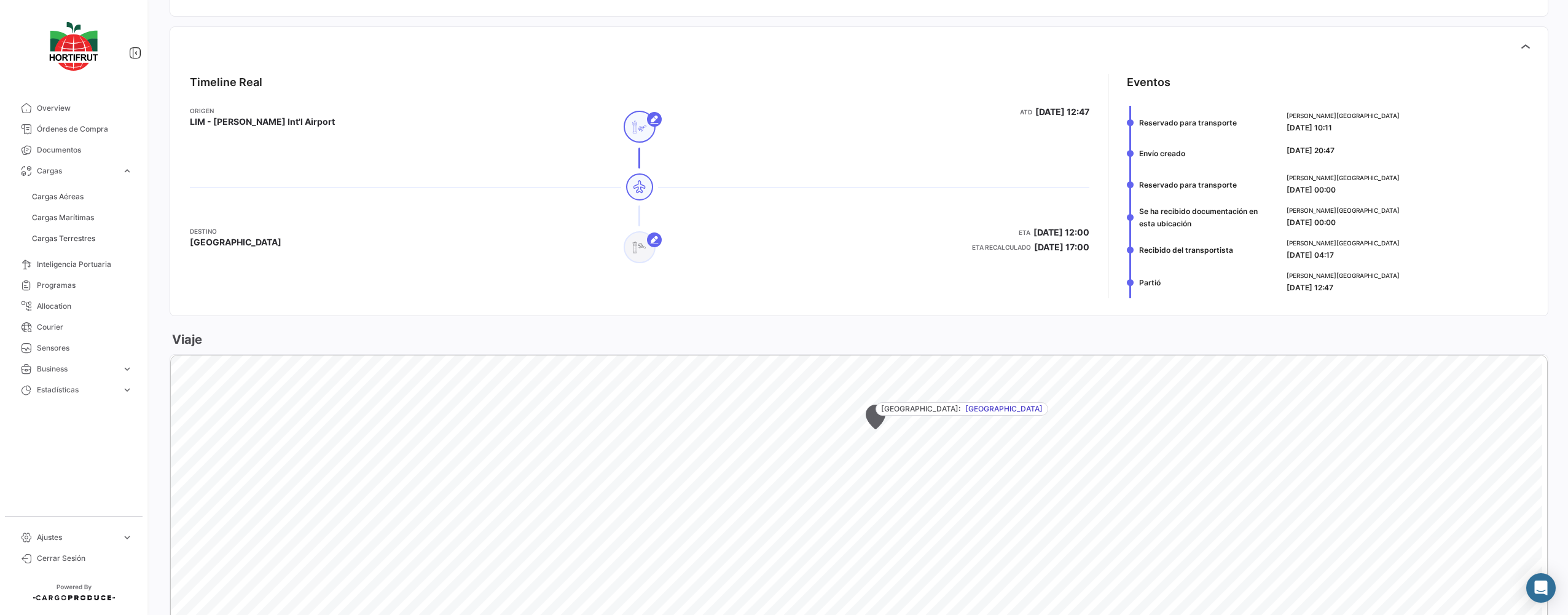
click at [1319, 173] on body "Overview Órdenes de Compra Documentos Cargas expand_more Cargas Aéreas Cargas M…" at bounding box center [784, 308] width 1568 height 615
drag, startPoint x: 1302, startPoint y: 153, endPoint x: 1273, endPoint y: 269, distance: 119.6
click at [1273, 269] on div "Partió [PERSON_NAME][GEOGRAPHIC_DATA] [DATE] 12:47" at bounding box center [1327, 282] width 401 height 32
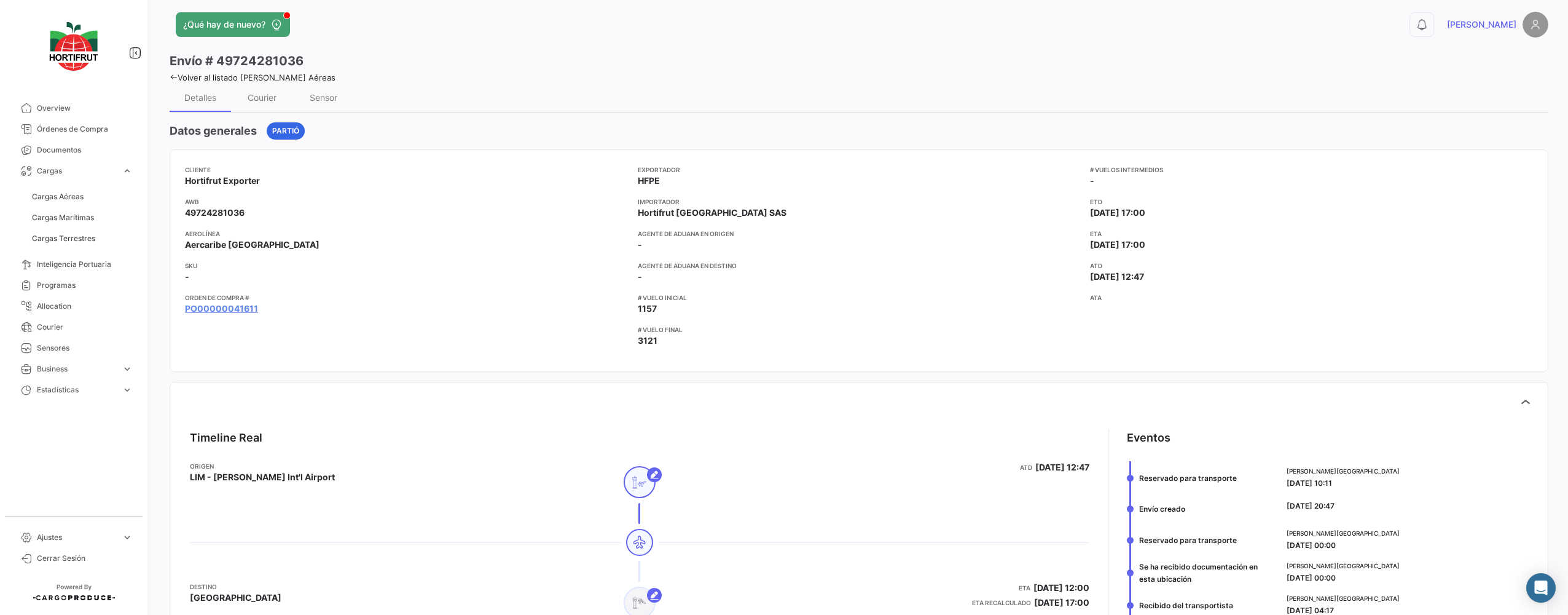
scroll to position [0, 0]
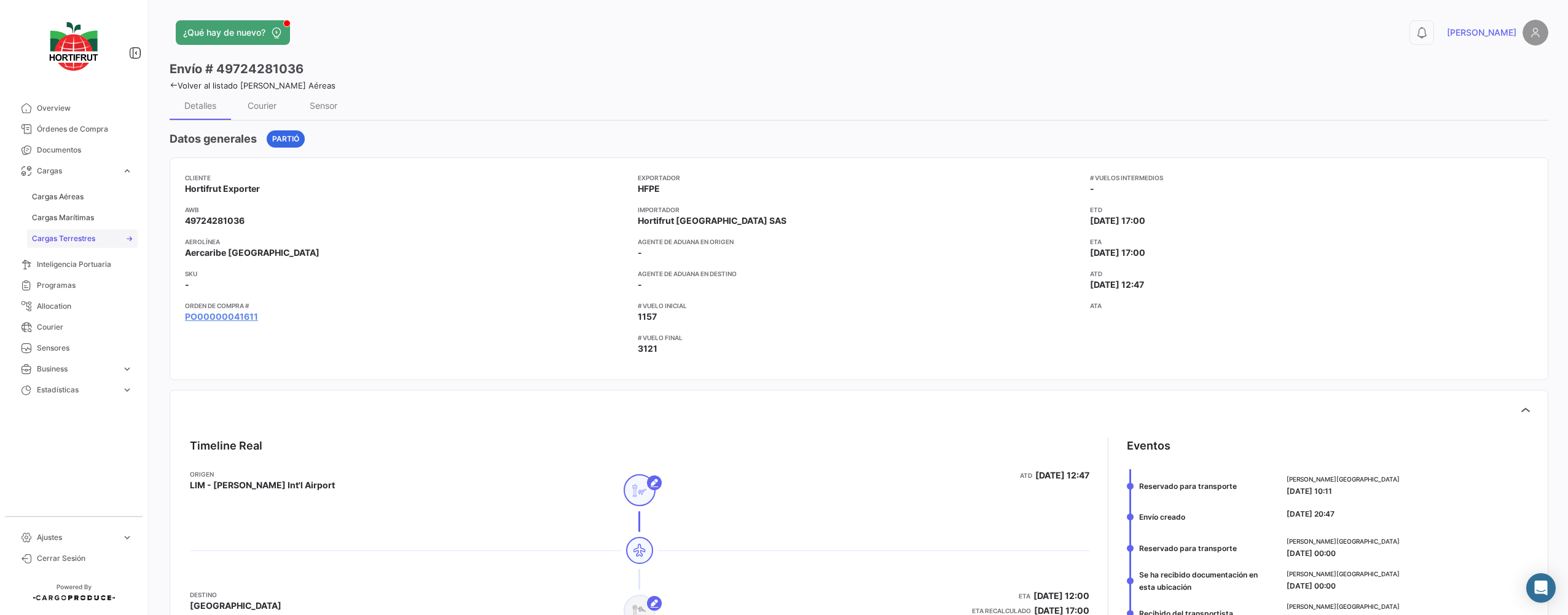
click at [81, 238] on span "Cargas Terrestres" at bounding box center [63, 238] width 63 height 11
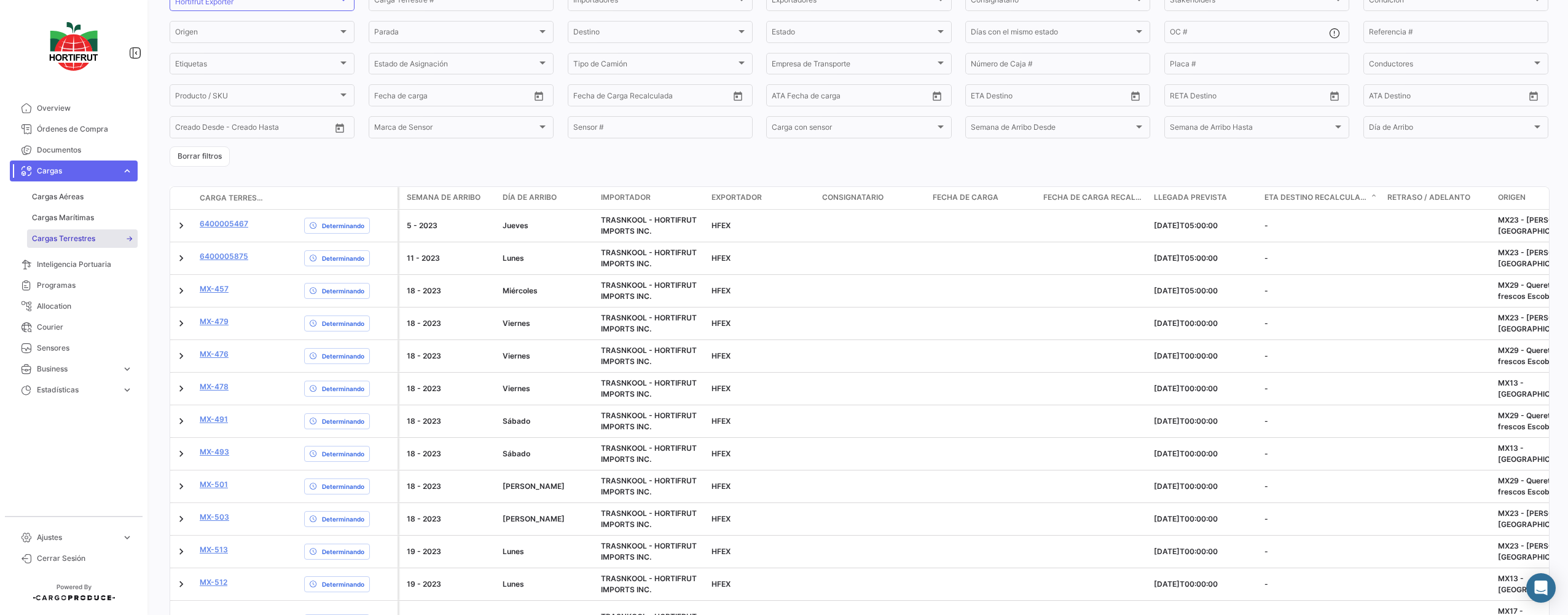
scroll to position [184, 0]
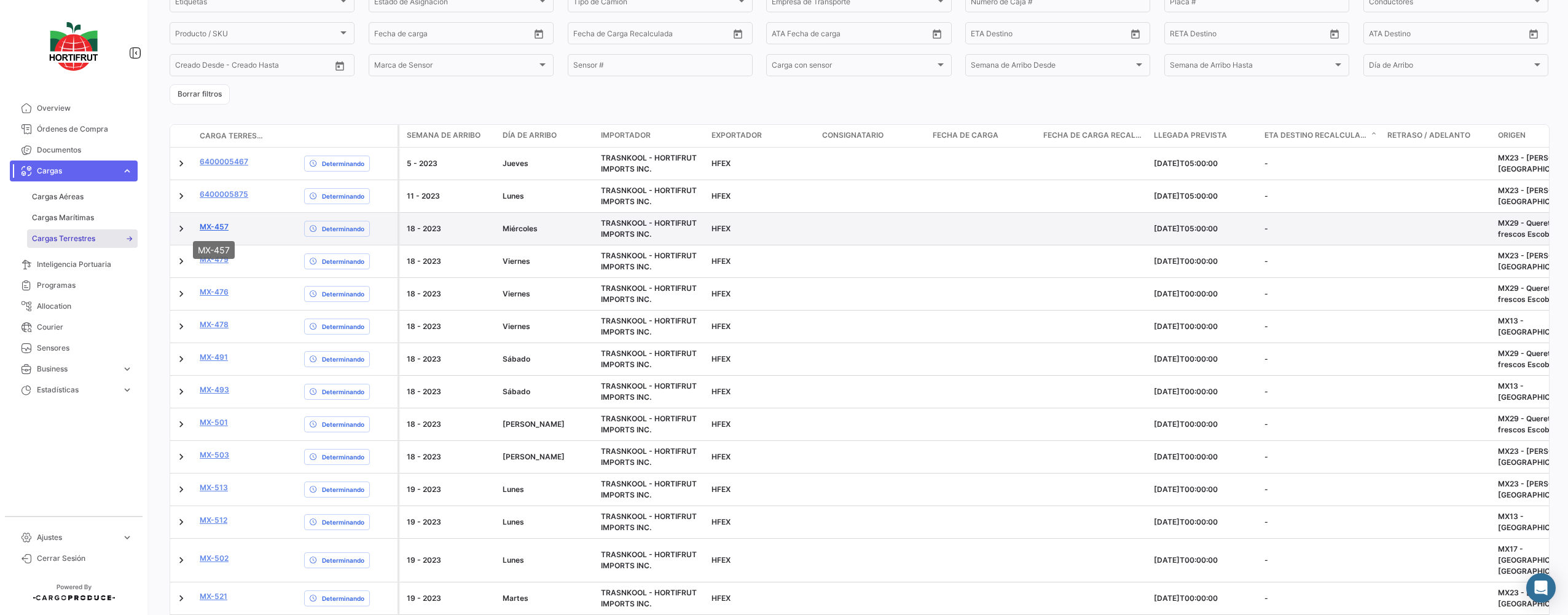
click at [213, 227] on link "MX-457" at bounding box center [214, 227] width 29 height 11
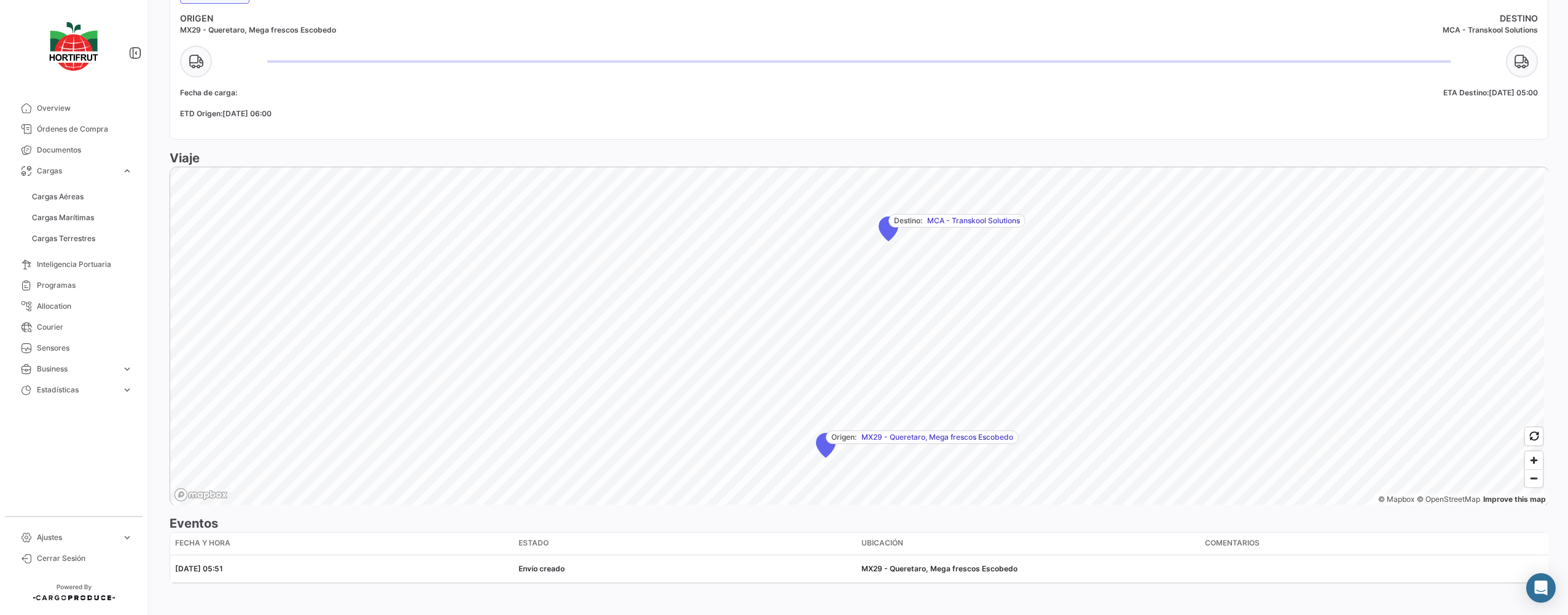
scroll to position [577, 0]
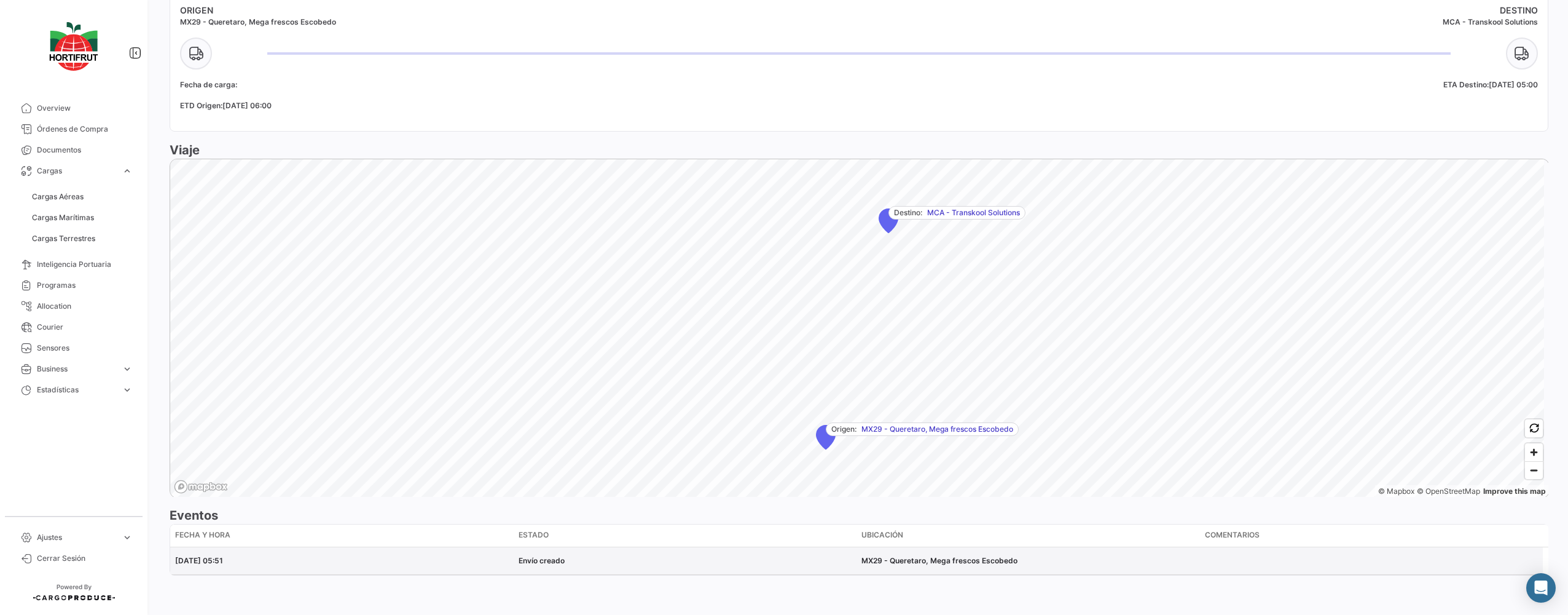
click at [285, 547] on datatable-body-cell "[DATE] 05:51" at bounding box center [342, 561] width 343 height 27
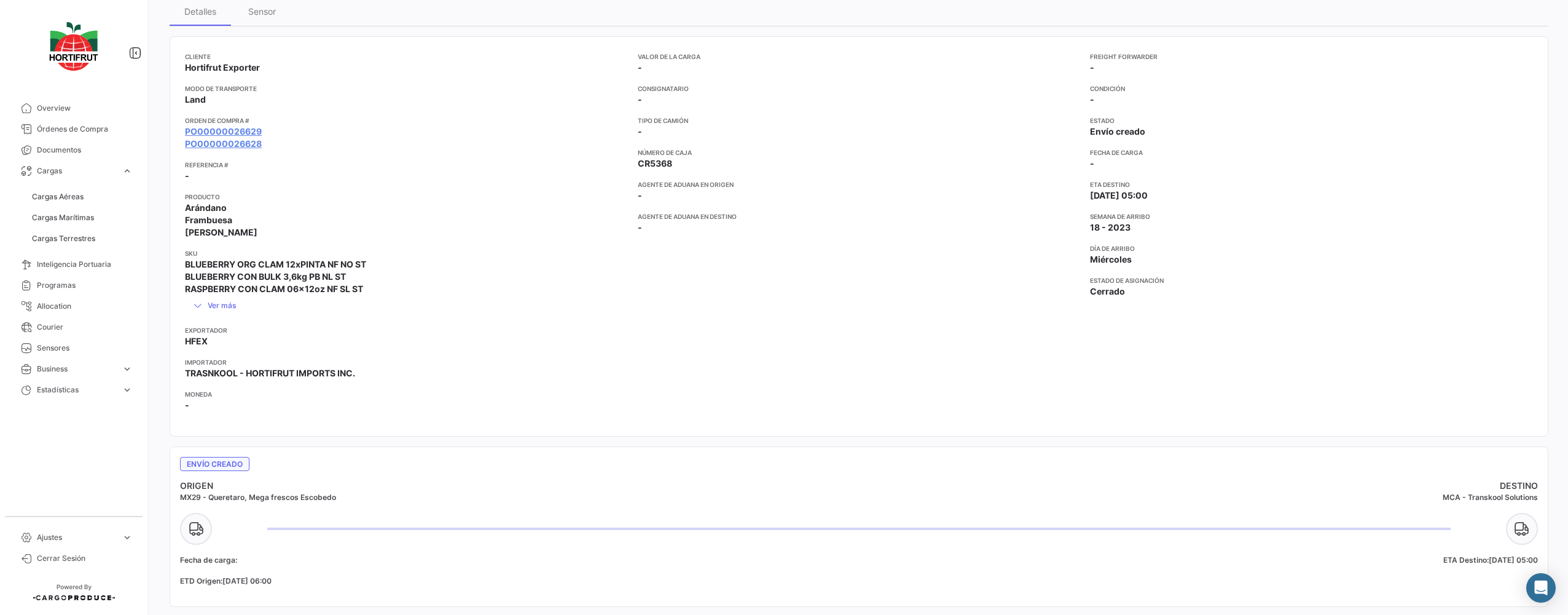
scroll to position [0, 0]
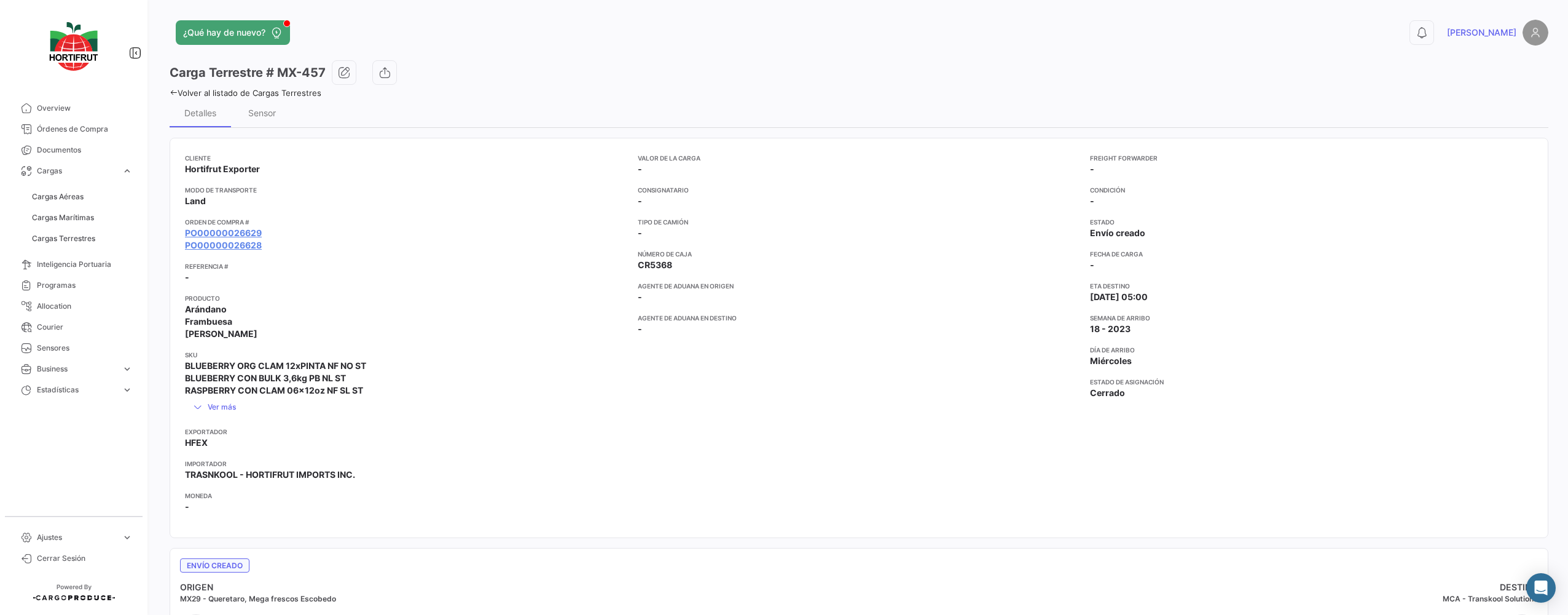
click at [189, 89] on link "Volver al listado de Cargas Terrestres" at bounding box center [245, 93] width 152 height 10
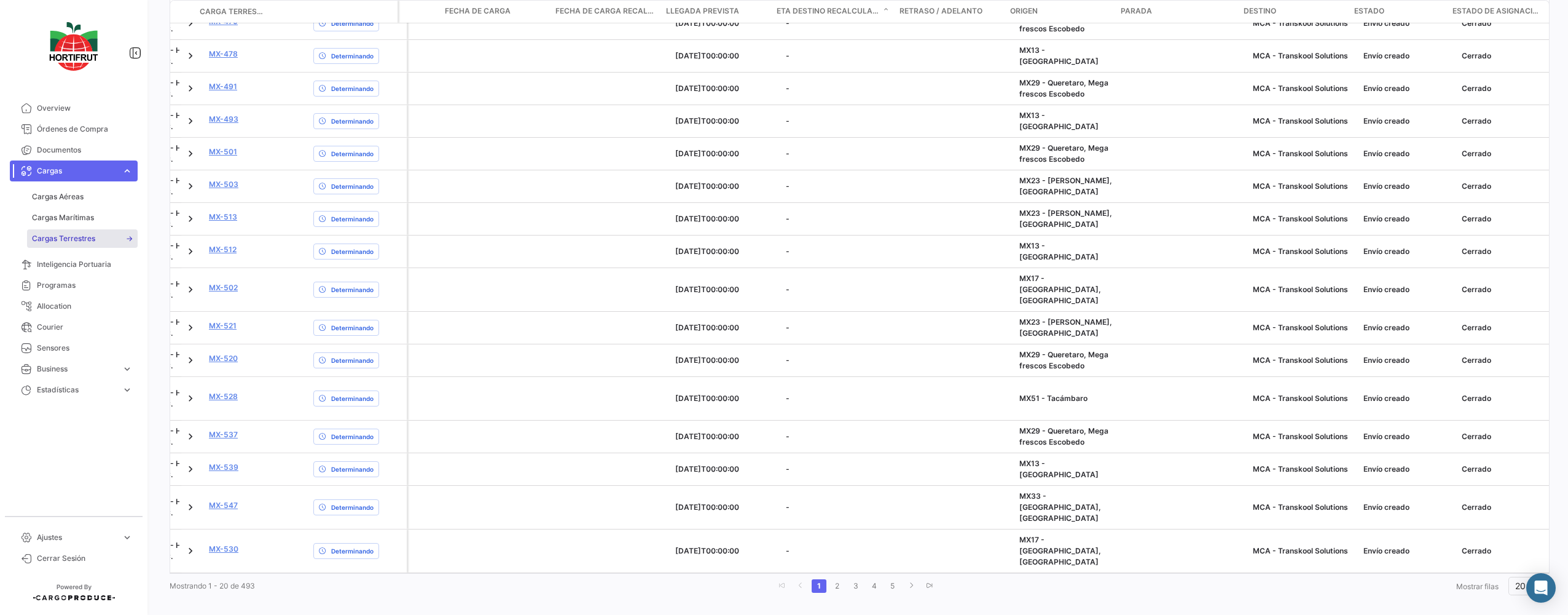
scroll to position [0, 498]
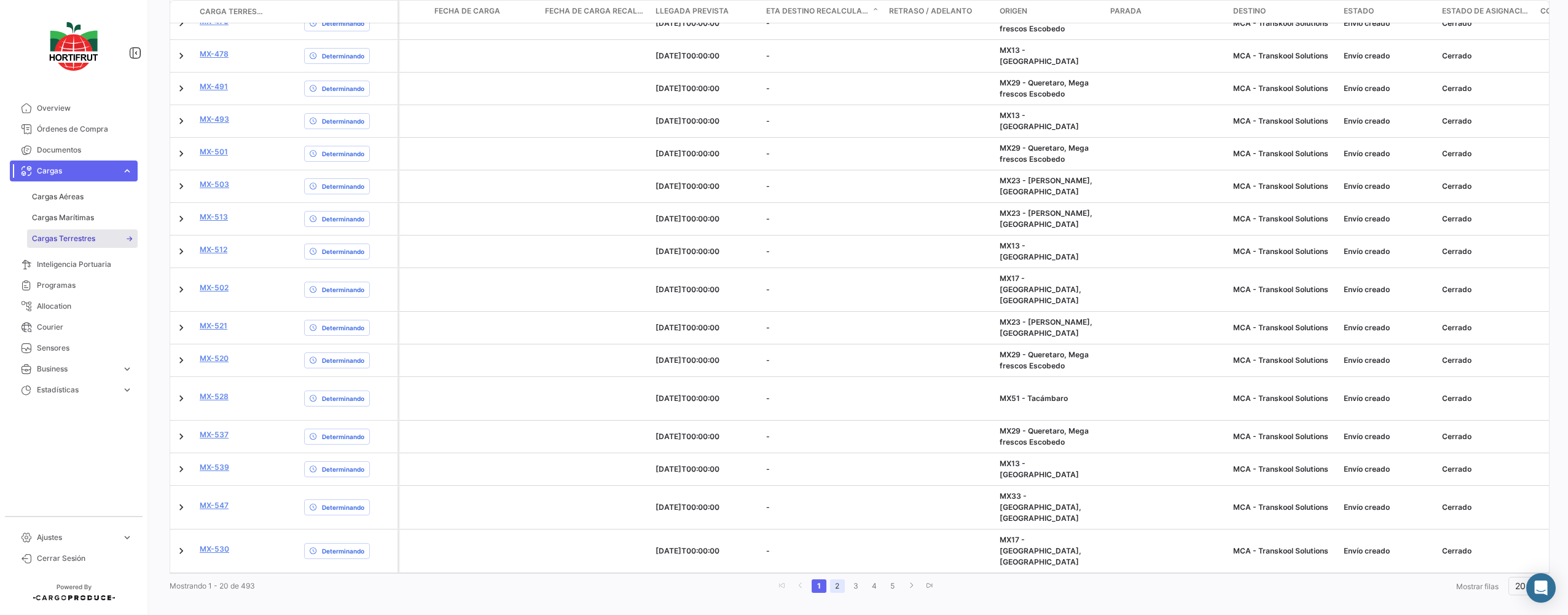
click at [836, 579] on link "2" at bounding box center [837, 586] width 15 height 14
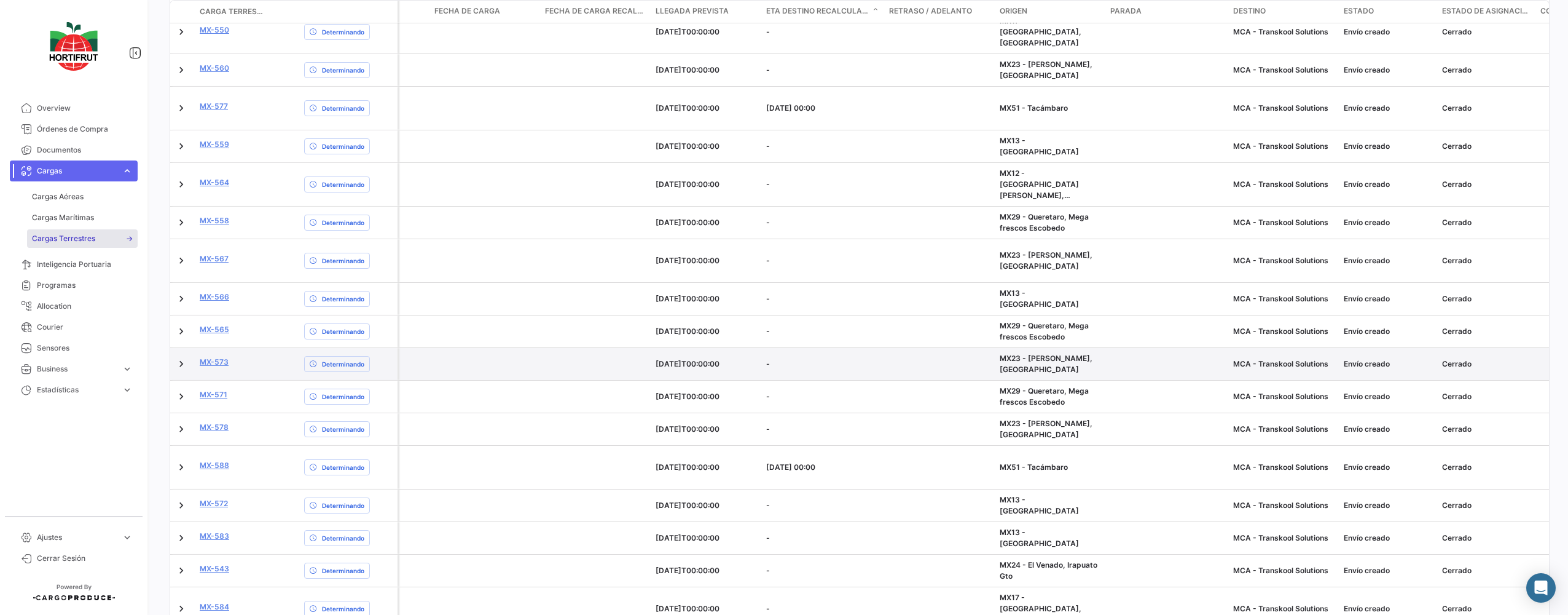
scroll to position [477, 0]
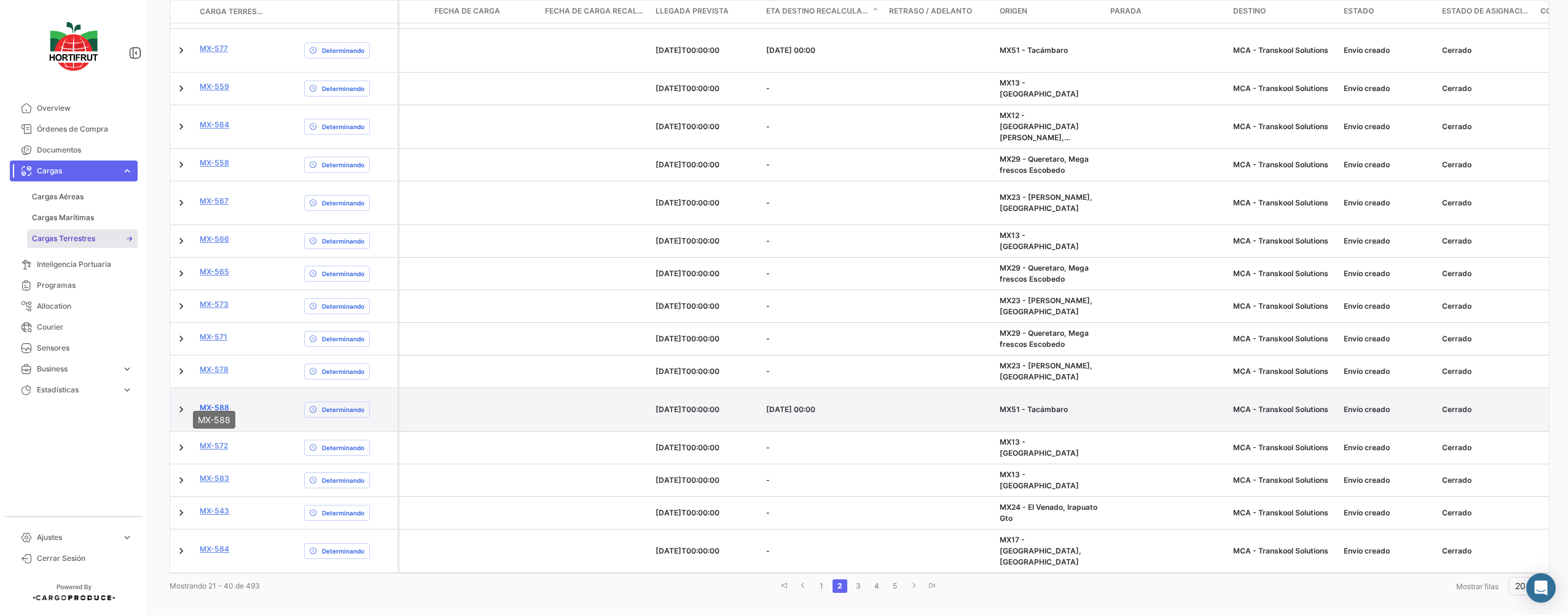
click at [208, 402] on link "MX-588" at bounding box center [215, 407] width 30 height 11
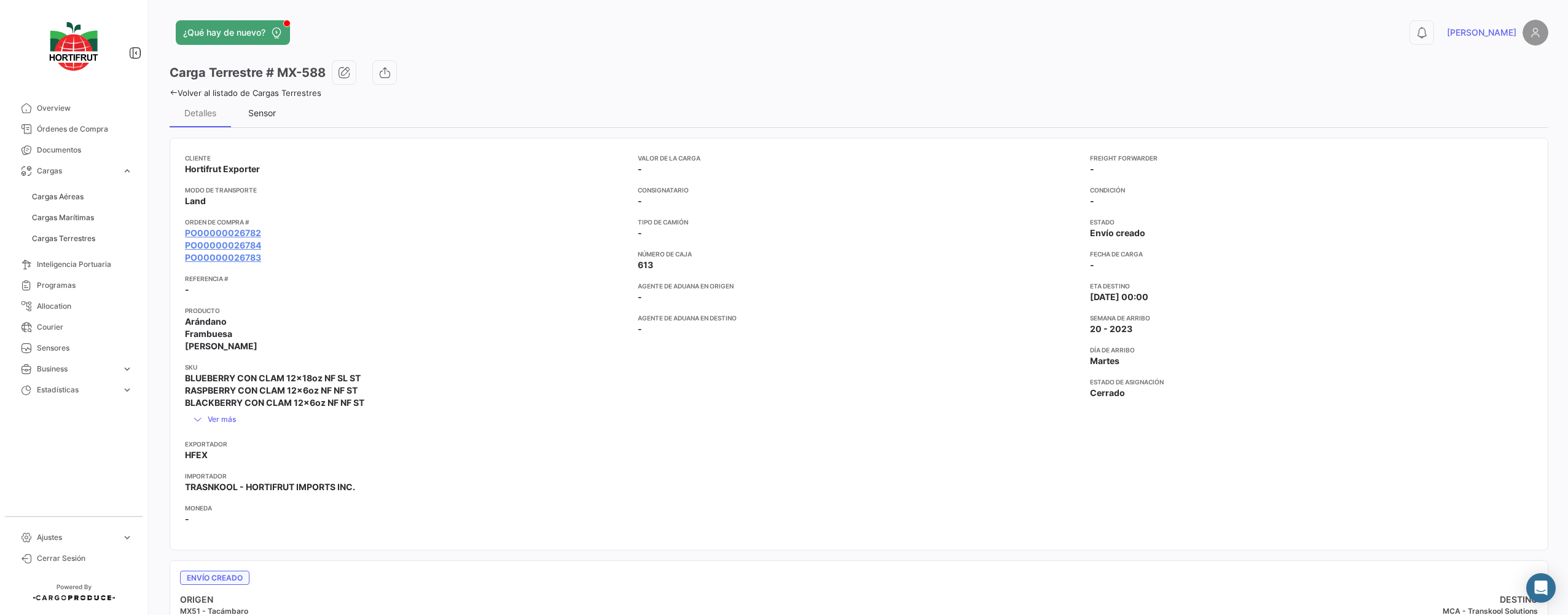
click at [273, 116] on div "Sensor" at bounding box center [262, 113] width 28 height 10
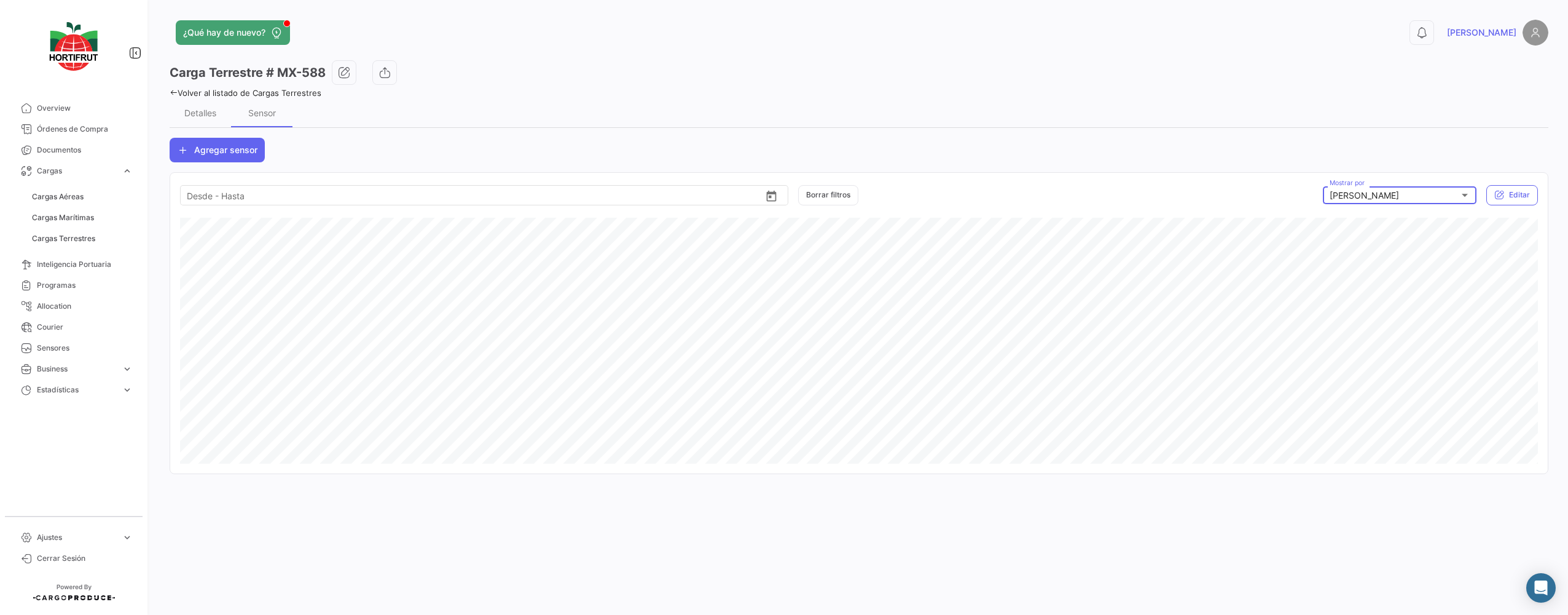
click at [1432, 188] on div "[PERSON_NAME] Mostrar por" at bounding box center [1399, 194] width 140 height 20
click at [1397, 214] on span "Temperatura" at bounding box center [1415, 221] width 172 height 26
click at [1387, 201] on div "Temperatura Mostrar por" at bounding box center [1399, 194] width 140 height 20
click at [1393, 162] on span "[PERSON_NAME]" at bounding box center [1415, 164] width 172 height 26
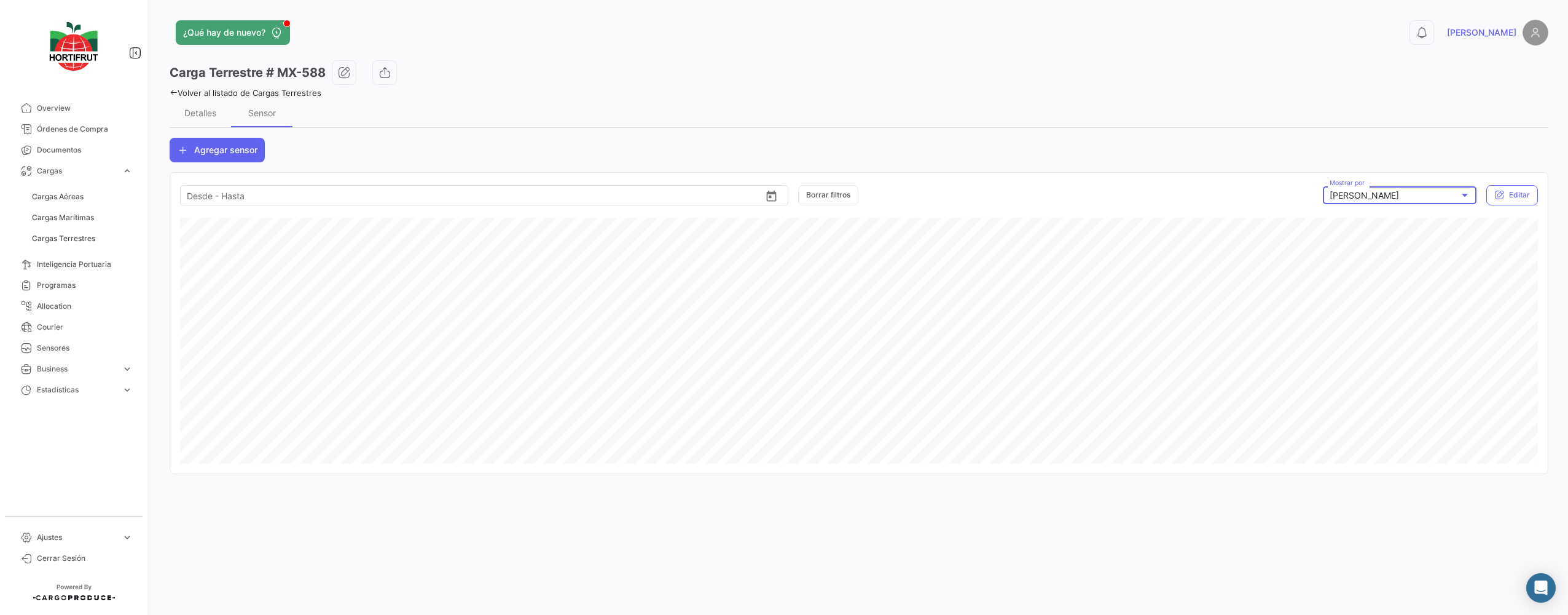
click at [1384, 196] on div "[PERSON_NAME]" at bounding box center [1394, 196] width 129 height 10
click at [1348, 218] on span "Temperatura" at bounding box center [1355, 221] width 52 height 10
click at [213, 111] on div "Detalles" at bounding box center [200, 113] width 32 height 10
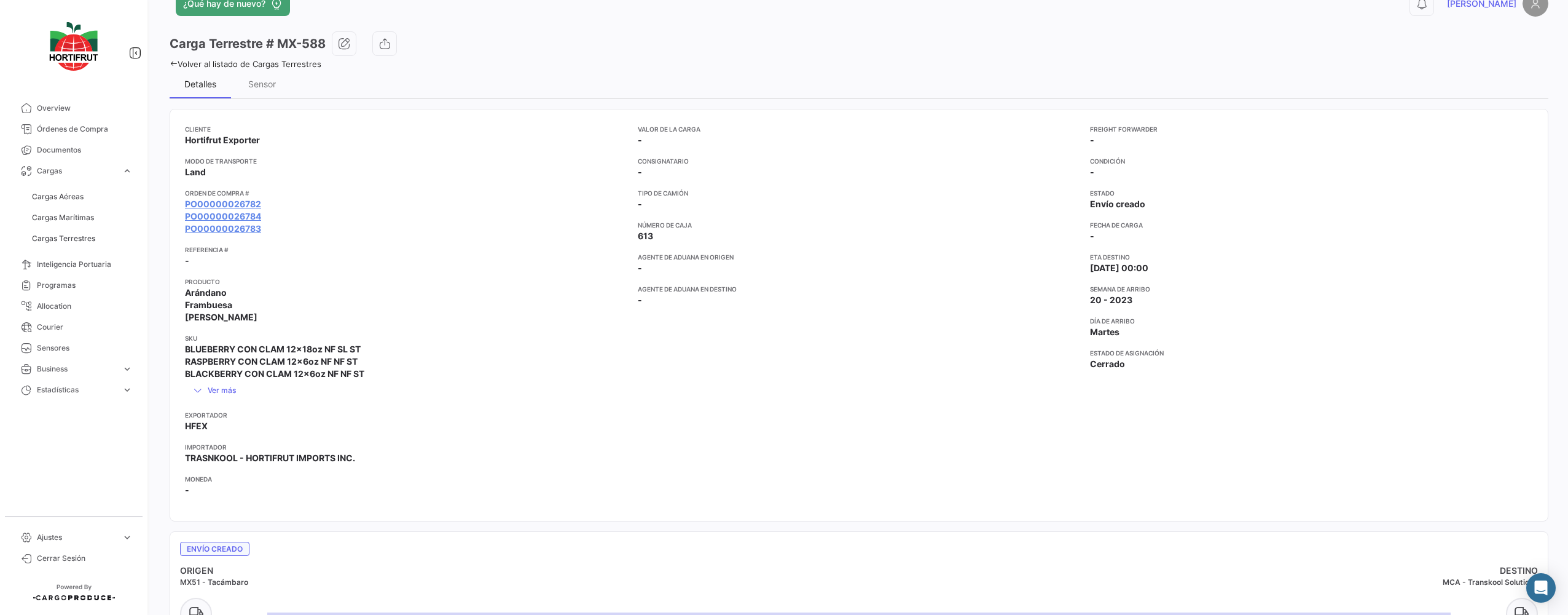
scroll to position [0, 0]
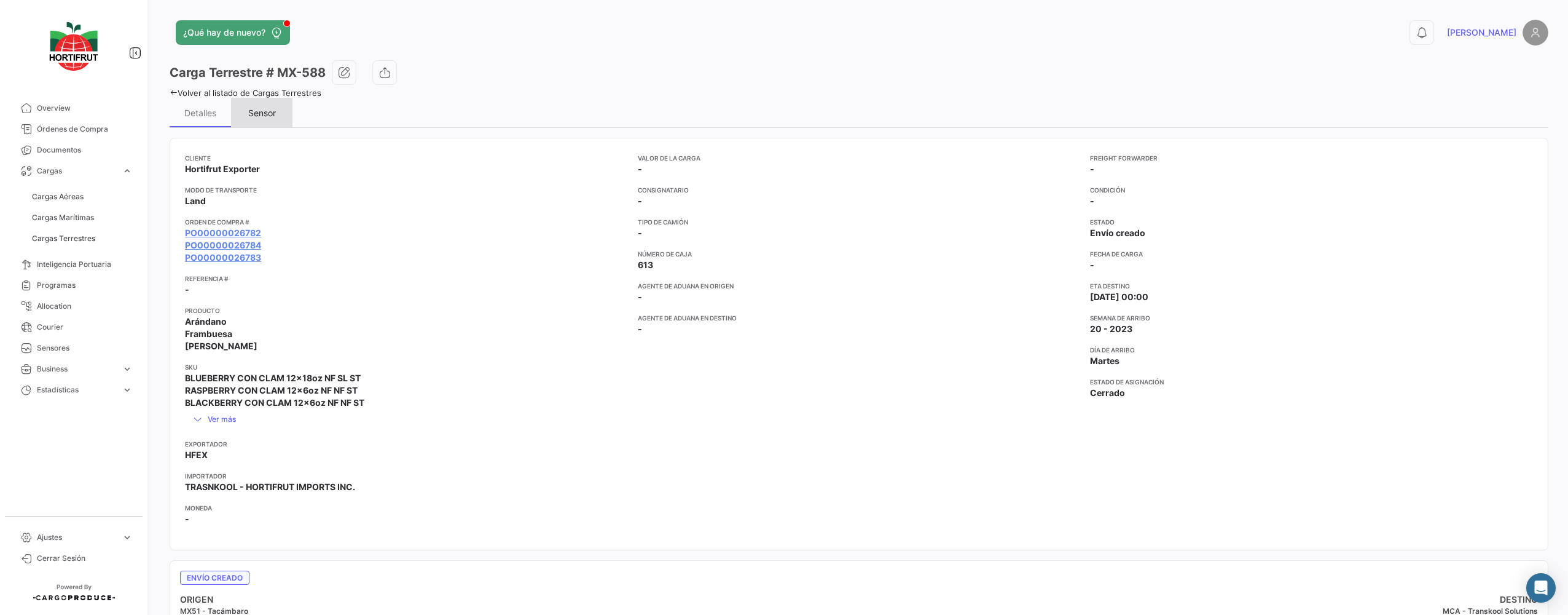
click at [263, 111] on div "Sensor" at bounding box center [262, 113] width 28 height 10
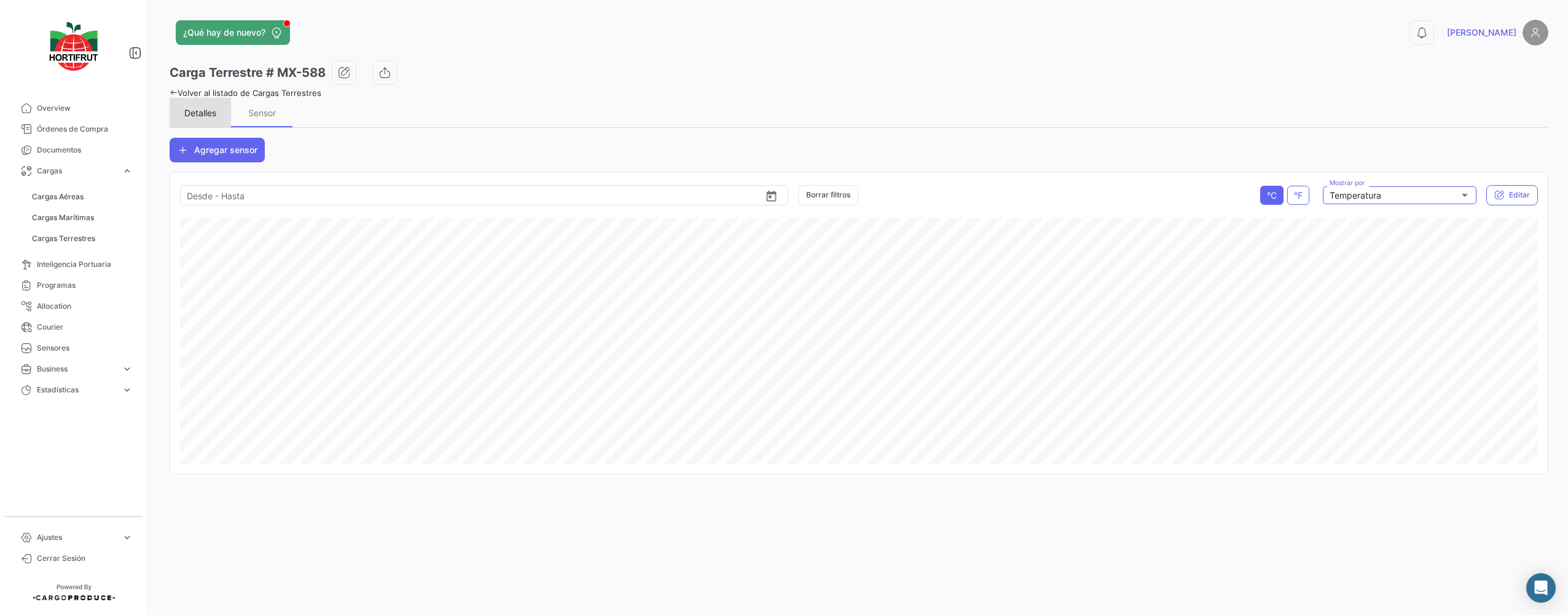
click at [206, 115] on div "Detalles" at bounding box center [200, 113] width 32 height 10
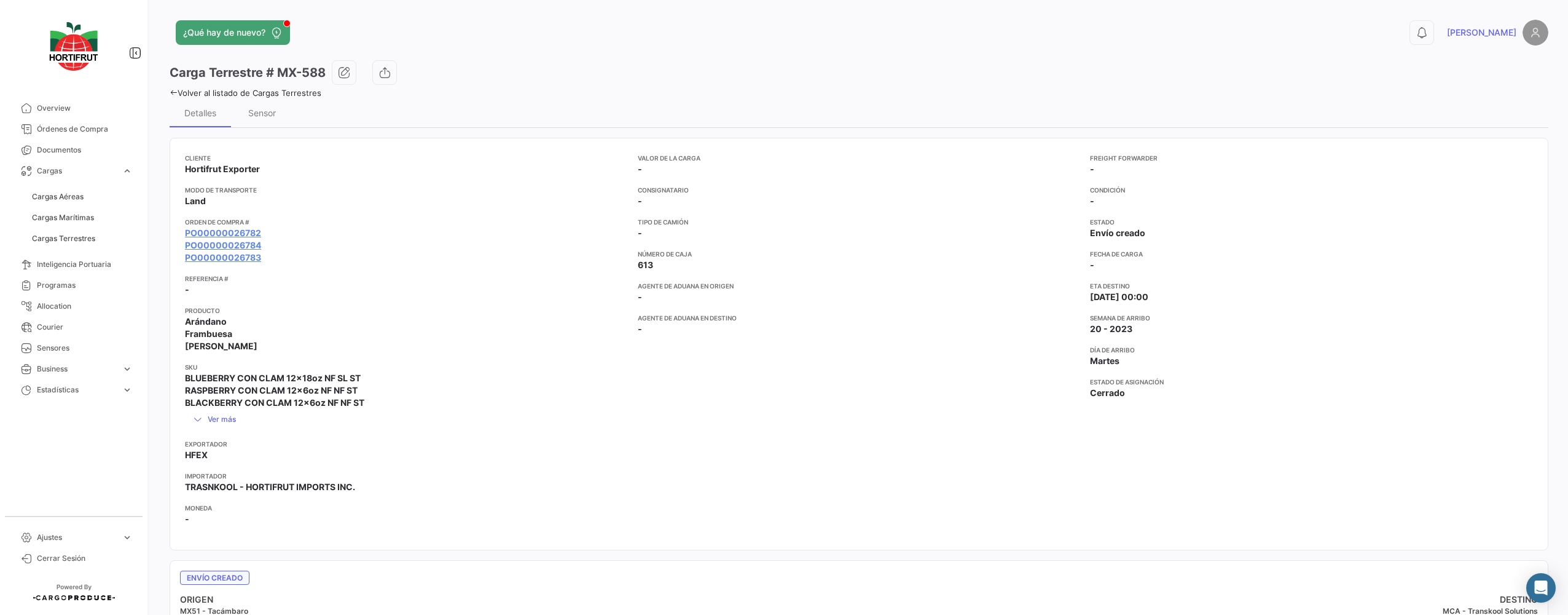
click at [185, 91] on link "Volver al listado de Cargas Terrestres" at bounding box center [245, 93] width 152 height 10
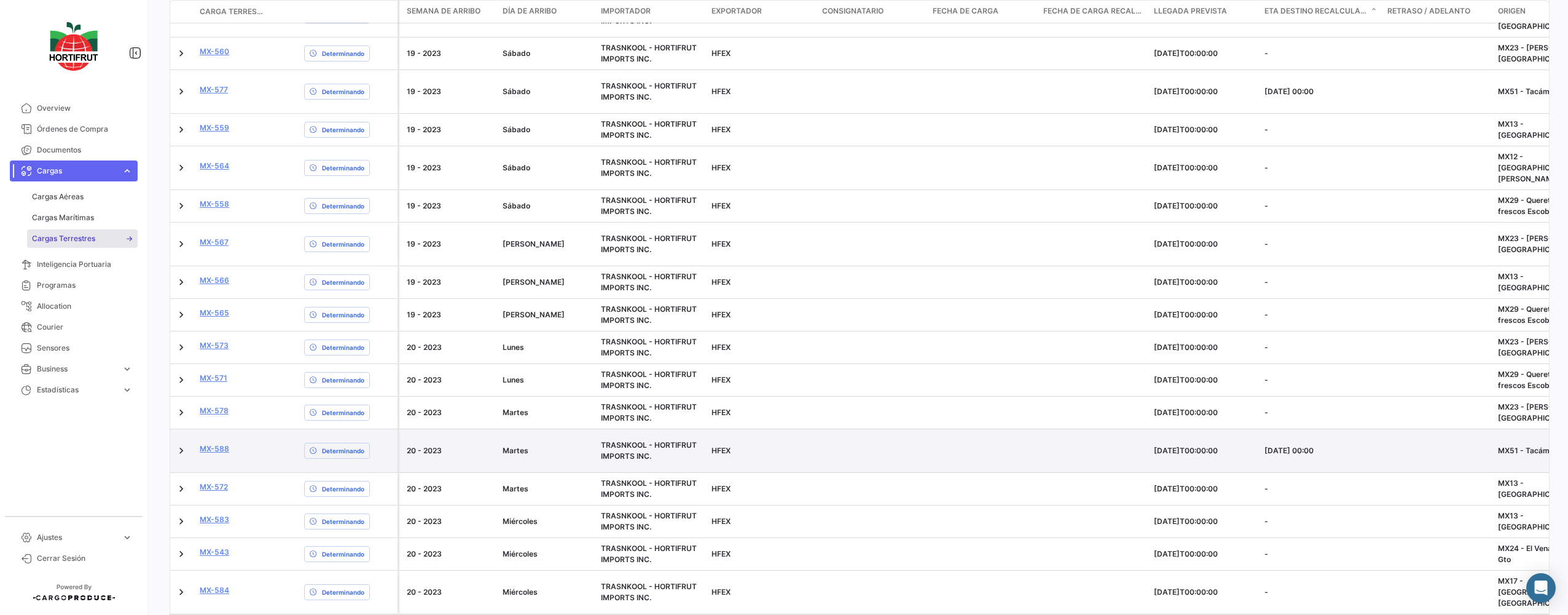
scroll to position [477, 0]
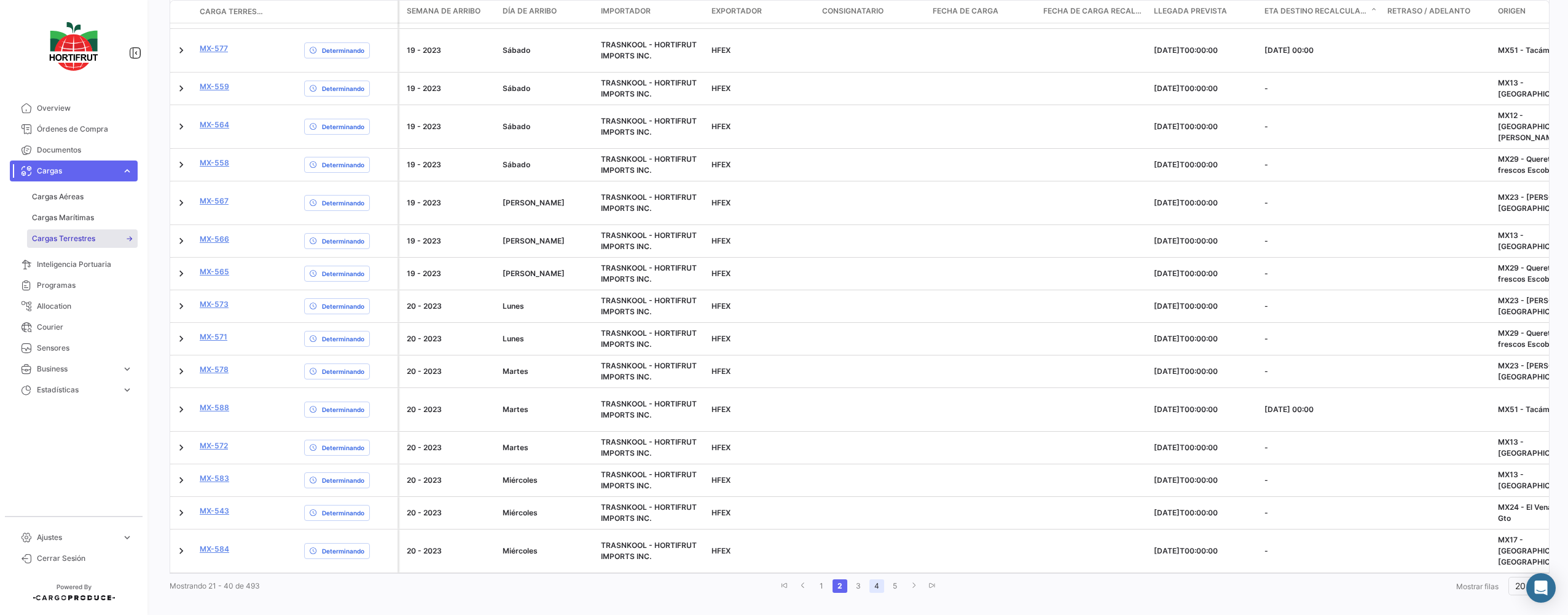
click at [871, 579] on link "4" at bounding box center [877, 586] width 15 height 14
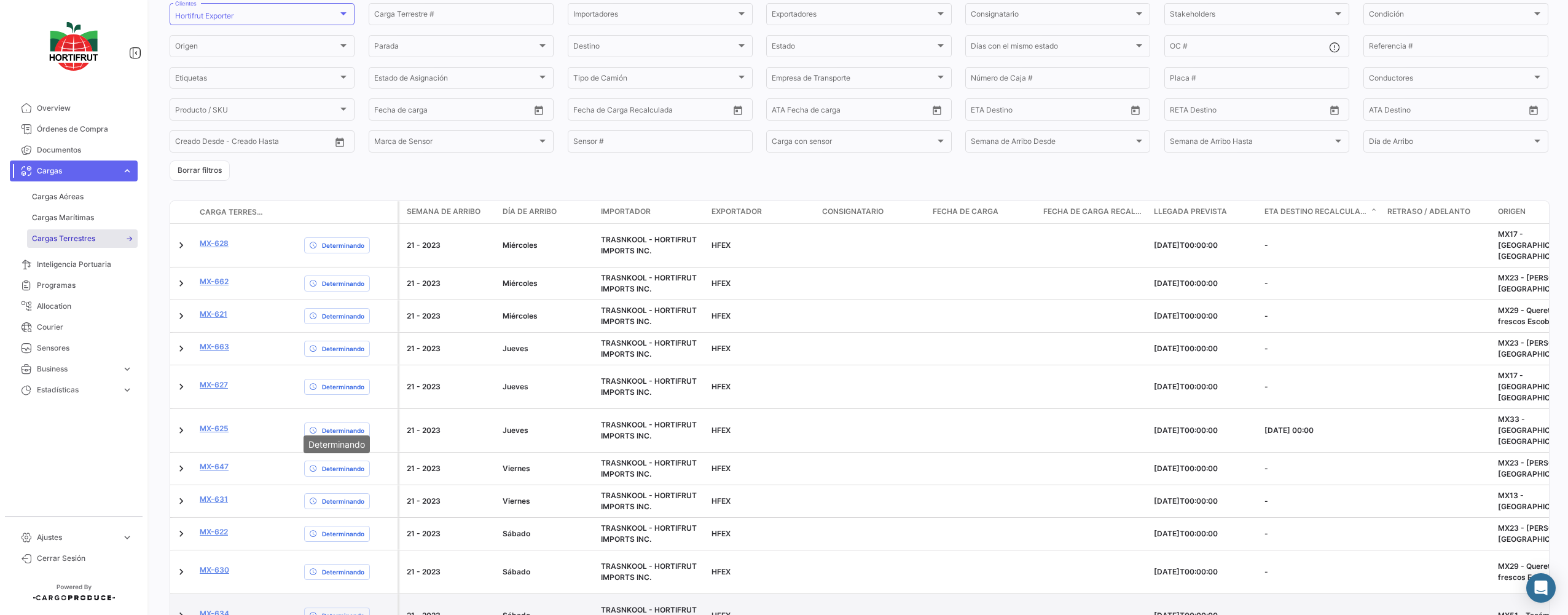
scroll to position [0, 0]
